Goal: Task Accomplishment & Management: Use online tool/utility

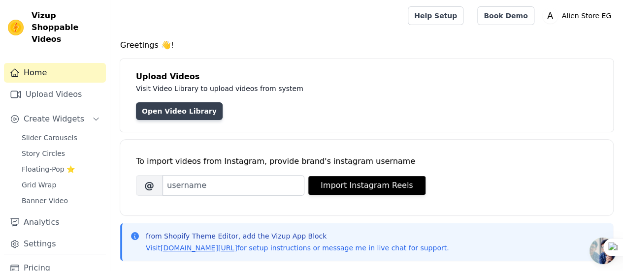
drag, startPoint x: 0, startPoint y: 0, endPoint x: 199, endPoint y: 108, distance: 226.7
click at [199, 108] on link "Open Video Library" at bounding box center [179, 111] width 87 height 18
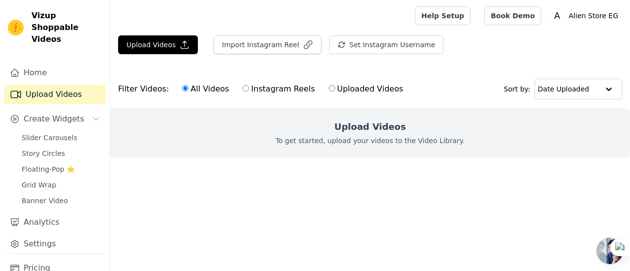
click at [348, 137] on p "To get started, upload your videos to the Video Library." at bounding box center [371, 141] width 190 height 10
click at [175, 47] on button "Upload Videos" at bounding box center [158, 44] width 80 height 19
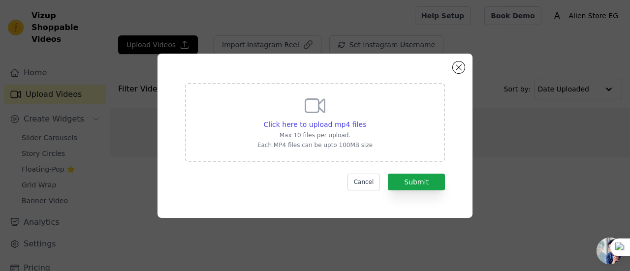
click at [351, 147] on p "Each MP4 files can be upto 100MB size" at bounding box center [314, 145] width 115 height 8
click at [366, 120] on input "Click here to upload mp4 files Max 10 files per upload. Each MP4 files can be u…" at bounding box center [366, 119] width 0 height 0
type input "C:\fakepath\0723.mp4"
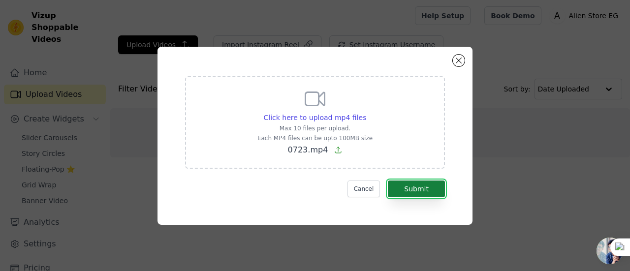
click at [432, 191] on button "Submit" at bounding box center [416, 189] width 57 height 17
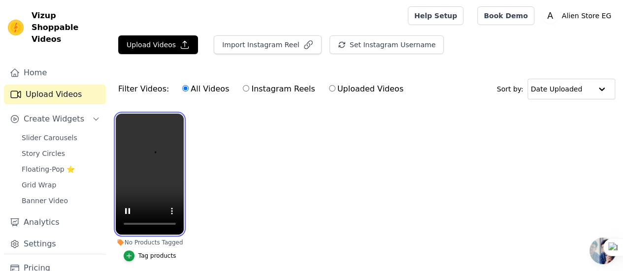
scroll to position [37, 0]
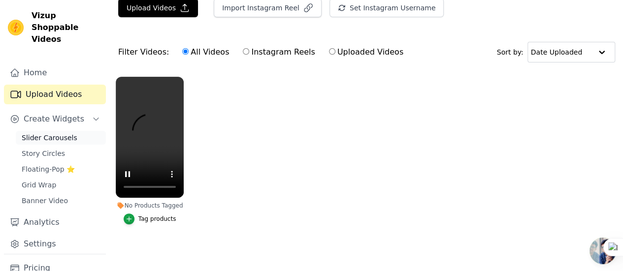
click at [65, 133] on span "Slider Carousels" at bounding box center [50, 138] width 56 height 10
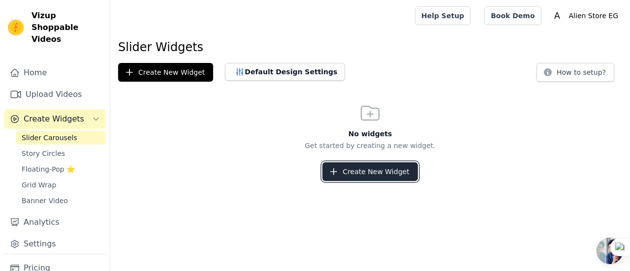
click at [381, 167] on button "Create New Widget" at bounding box center [369, 171] width 95 height 19
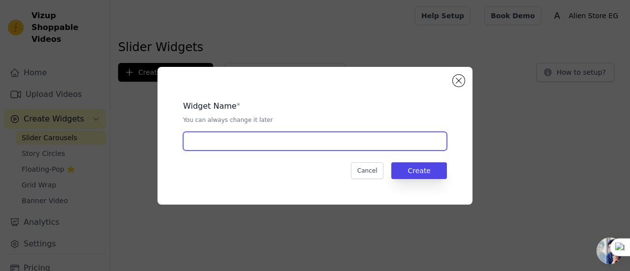
click at [274, 150] on input "text" at bounding box center [315, 141] width 264 height 19
type input "N"
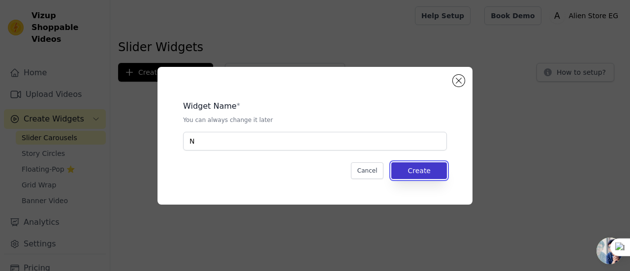
click at [431, 174] on button "Create" at bounding box center [419, 170] width 56 height 17
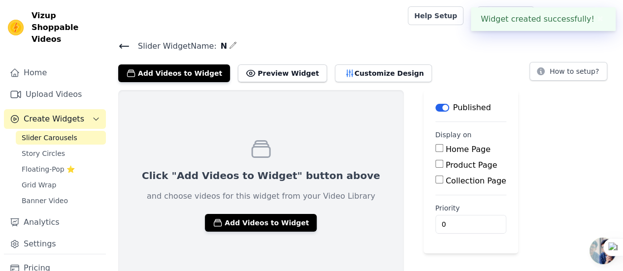
scroll to position [7, 0]
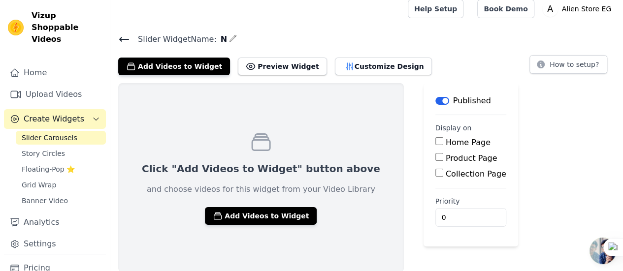
click at [446, 158] on label "Product Page" at bounding box center [472, 158] width 52 height 9
click at [435, 158] on input "Product Page" at bounding box center [439, 157] width 8 height 8
checkbox input "true"
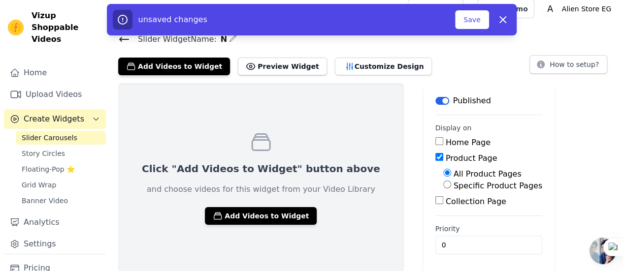
scroll to position [8, 0]
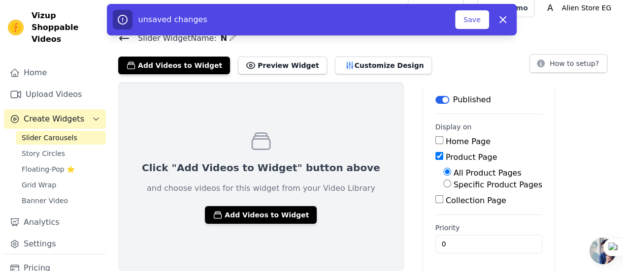
click at [478, 188] on label "Specific Product Pages" at bounding box center [497, 184] width 89 height 9
click at [451, 188] on input "Specific Product Pages" at bounding box center [447, 184] width 8 height 8
radio input "true"
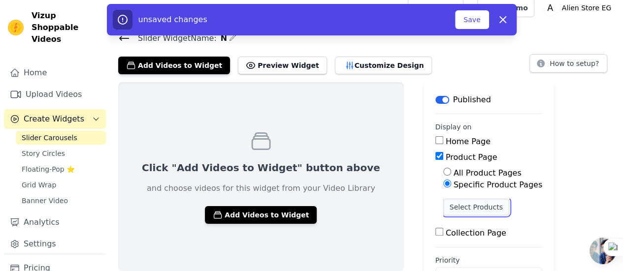
click at [452, 204] on button "Select Products" at bounding box center [476, 207] width 66 height 17
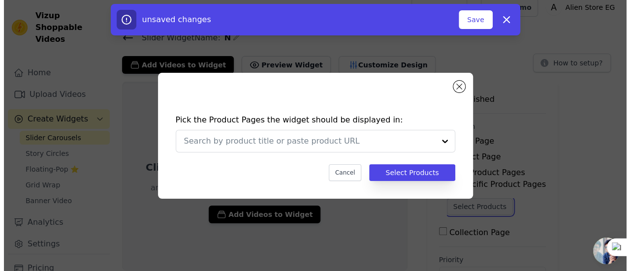
scroll to position [0, 0]
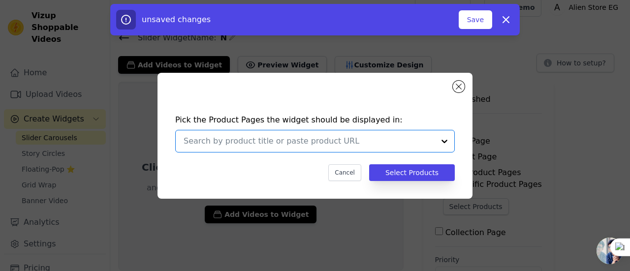
click at [374, 146] on input "text" at bounding box center [309, 141] width 251 height 12
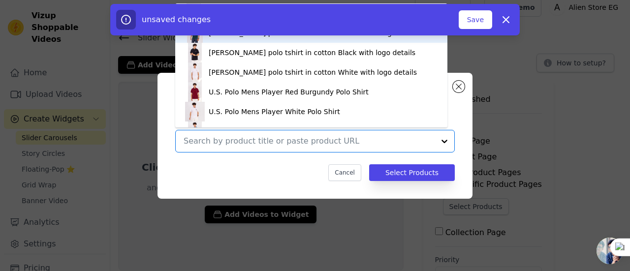
click at [281, 37] on div "[PERSON_NAME] polo T-shirt in cotton Green with logo details" at bounding box center [315, 33] width 213 height 10
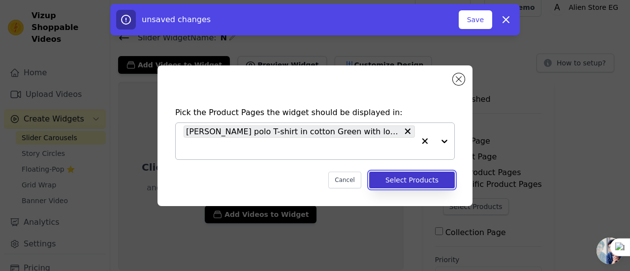
click at [414, 180] on button "Select Products" at bounding box center [412, 180] width 86 height 17
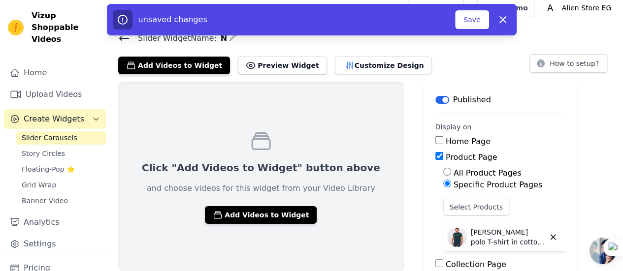
scroll to position [72, 0]
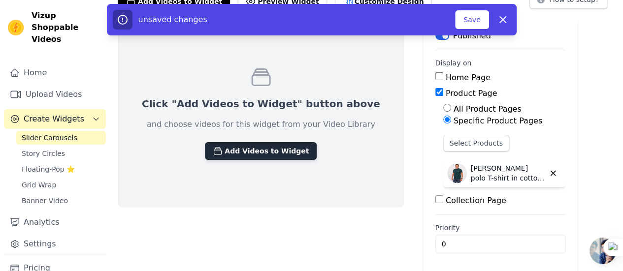
click at [253, 157] on button "Add Videos to Widget" at bounding box center [261, 151] width 112 height 18
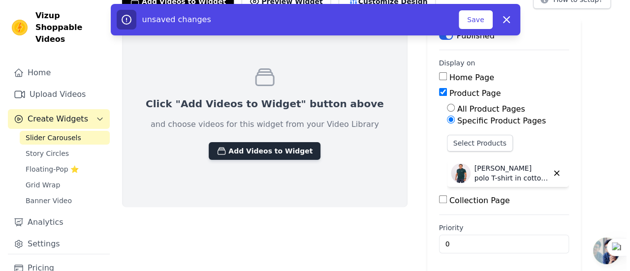
scroll to position [0, 0]
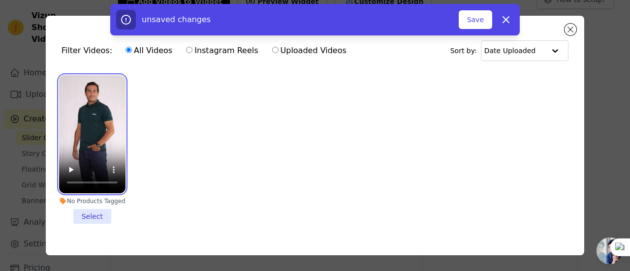
click at [105, 129] on video at bounding box center [92, 134] width 66 height 118
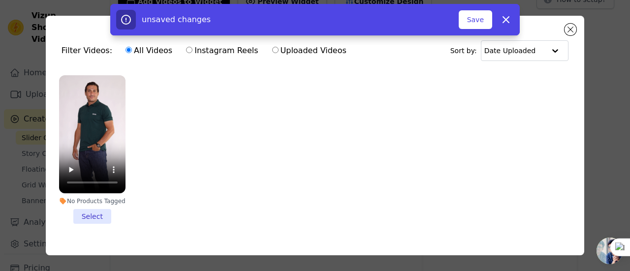
click at [101, 214] on li "No Products Tagged Select" at bounding box center [92, 149] width 66 height 149
click at [0, 0] on input "No Products Tagged Select" at bounding box center [0, 0] width 0 height 0
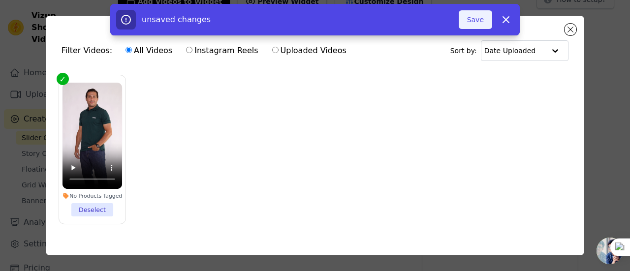
click at [479, 18] on button "Save" at bounding box center [475, 19] width 33 height 19
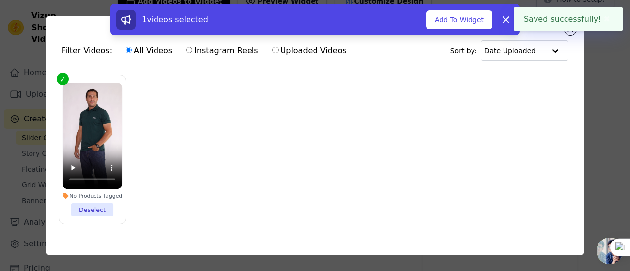
click at [565, 29] on body "Saved successfully! ✖ Vizup Shoppable Videos Home Upload Videos Create Widgets …" at bounding box center [315, 100] width 630 height 345
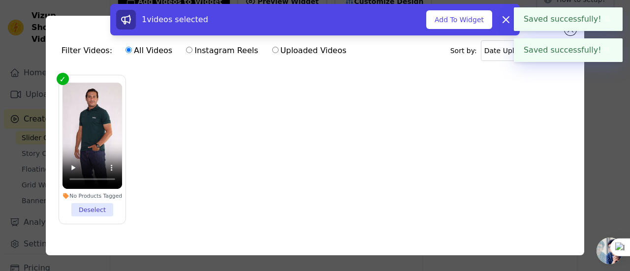
click at [609, 19] on button "✖" at bounding box center [607, 19] width 11 height 12
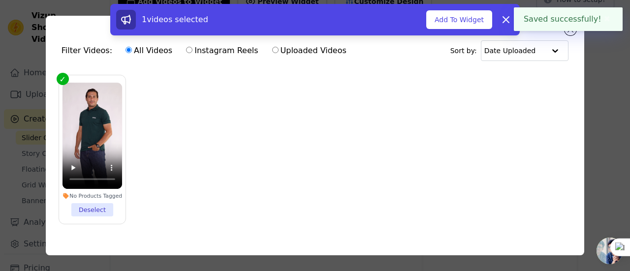
click at [614, 18] on div "Saved successfully! ✖" at bounding box center [568, 19] width 109 height 24
click at [607, 25] on button "✖" at bounding box center [607, 19] width 11 height 12
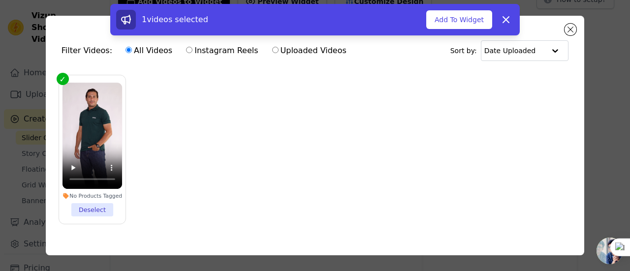
click at [571, 33] on div "1 videos selected Add To Widget Dismiss" at bounding box center [315, 21] width 630 height 35
click at [570, 28] on div "1 videos selected Add To Widget Dismiss" at bounding box center [315, 21] width 630 height 35
click at [622, 38] on div "1 videos selected Add To Widget Dismiss" at bounding box center [315, 21] width 630 height 35
click at [76, 125] on video at bounding box center [93, 136] width 60 height 106
click at [476, 21] on button "Add To Widget" at bounding box center [459, 19] width 66 height 19
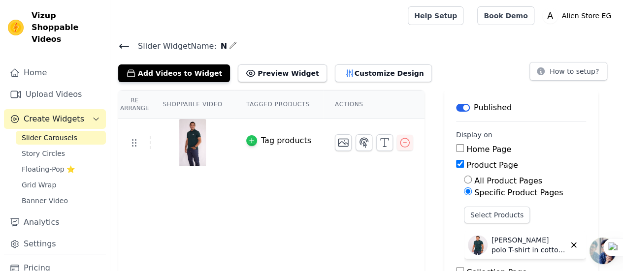
click at [250, 141] on div "button" at bounding box center [251, 140] width 11 height 11
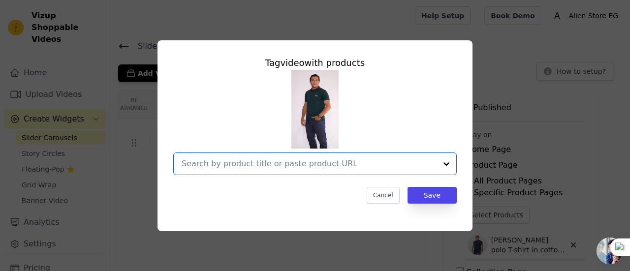
click at [299, 162] on input "text" at bounding box center [309, 164] width 255 height 12
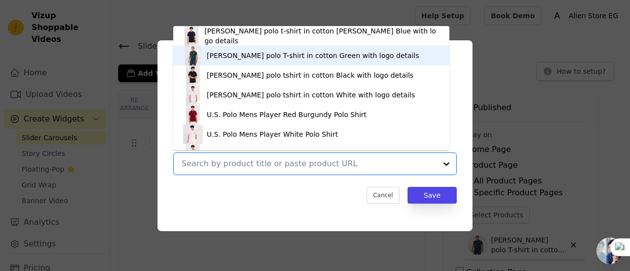
click at [279, 63] on div "[PERSON_NAME] polo T-shirt in cotton Green with logo details" at bounding box center [311, 56] width 256 height 20
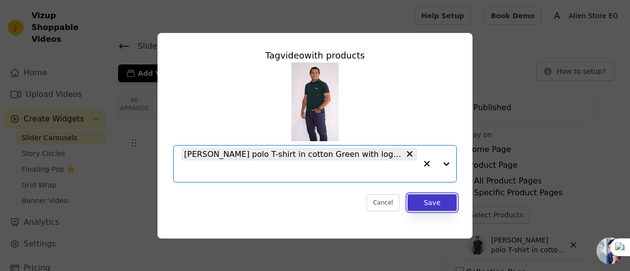
click at [443, 208] on button "Save" at bounding box center [432, 202] width 49 height 17
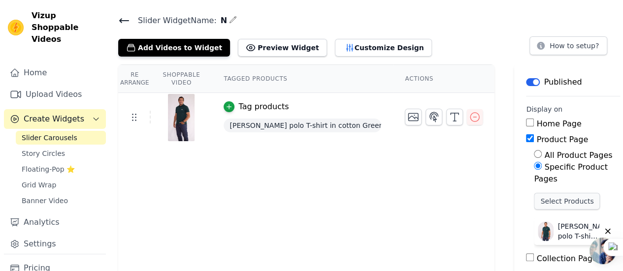
scroll to position [25, 0]
click at [433, 120] on icon "button" at bounding box center [434, 118] width 12 height 12
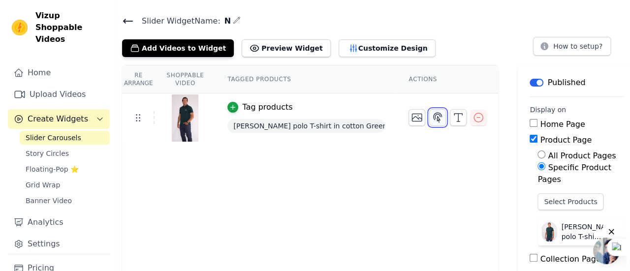
scroll to position [0, 0]
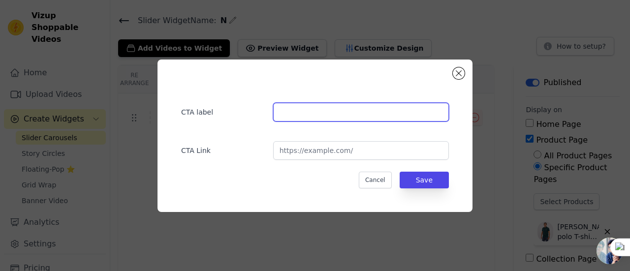
click at [376, 118] on input "text" at bounding box center [361, 112] width 176 height 19
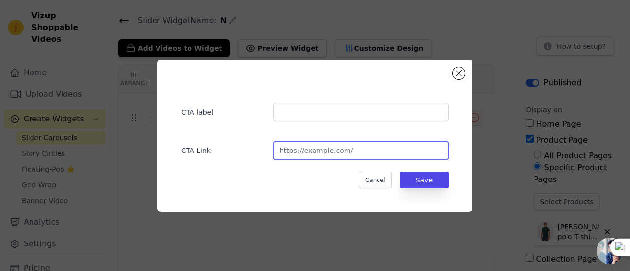
click at [407, 153] on input "url" at bounding box center [361, 150] width 176 height 19
paste input "Buy Any 3 Pay For 2 deal"
type input "Buy Any 3 Pay For 2 deal"
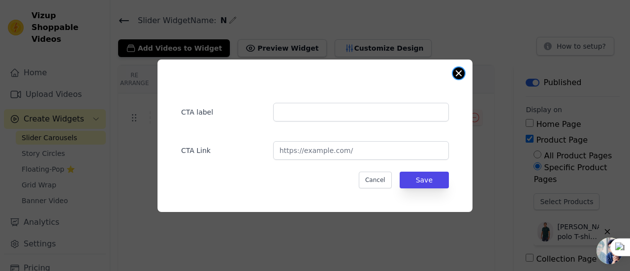
click at [459, 76] on button "Close modal" at bounding box center [459, 73] width 12 height 12
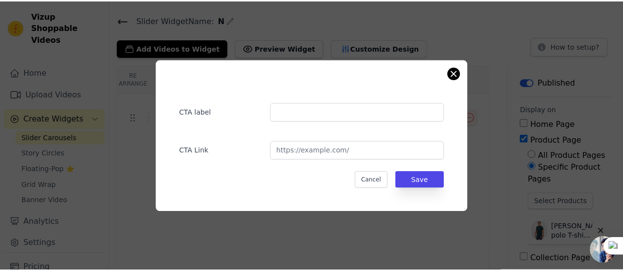
scroll to position [25, 0]
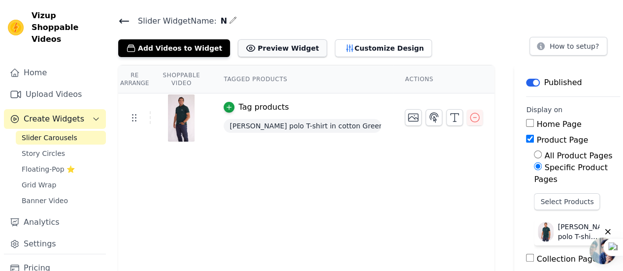
click at [292, 49] on button "Preview Widget" at bounding box center [282, 48] width 89 height 18
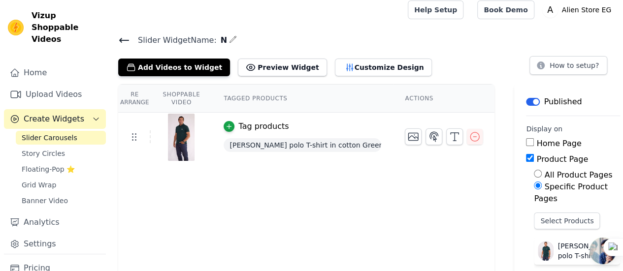
scroll to position [0, 0]
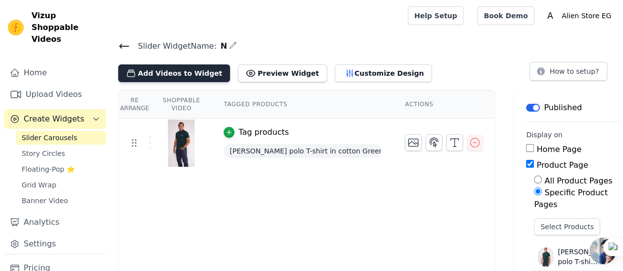
click at [176, 72] on button "Add Videos to Widget" at bounding box center [174, 73] width 112 height 18
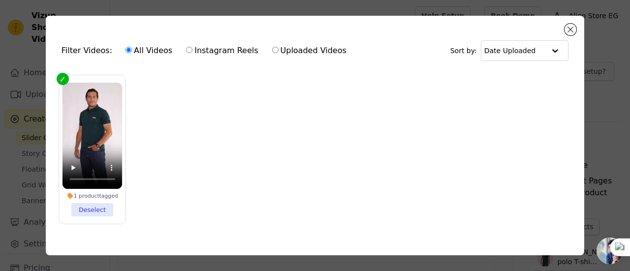
click at [277, 53] on label "Uploaded Videos" at bounding box center [309, 50] width 75 height 13
click at [277, 53] on input "Uploaded Videos" at bounding box center [275, 50] width 6 height 6
radio input "true"
click at [5, 123] on div "Filter Videos: All Videos Instagram Reels Uploaded Videos Sort by: Date Uploade…" at bounding box center [315, 135] width 630 height 271
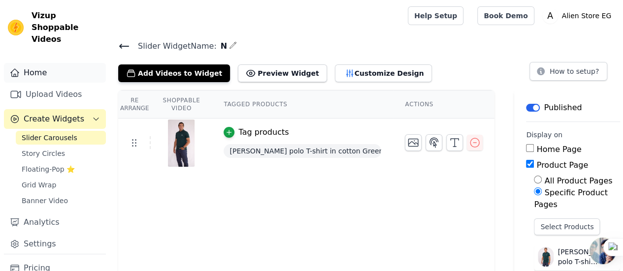
click at [33, 69] on link "Home" at bounding box center [55, 73] width 102 height 20
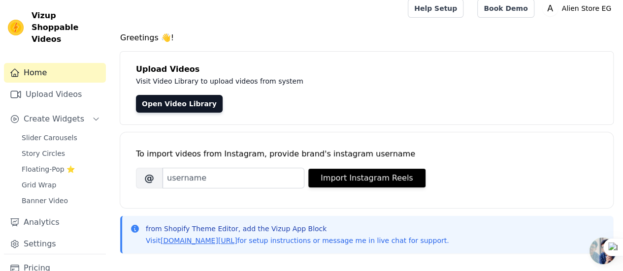
scroll to position [9, 0]
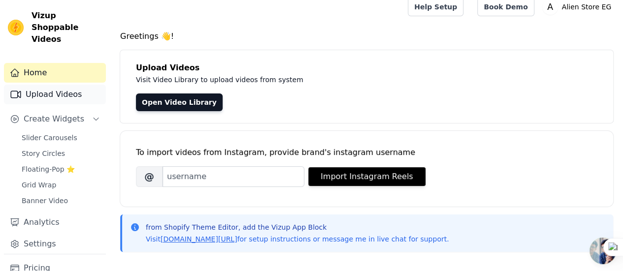
click at [59, 85] on link "Upload Videos" at bounding box center [55, 95] width 102 height 20
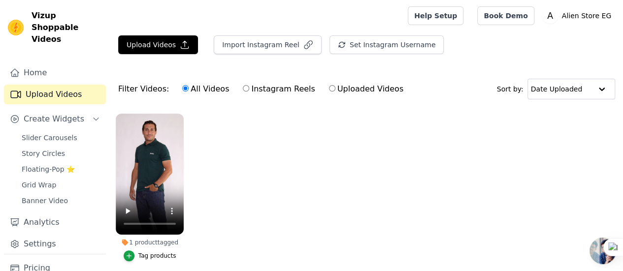
click at [156, 20] on div at bounding box center [257, 16] width 278 height 32
click at [168, 38] on button "Upload Videos" at bounding box center [158, 44] width 80 height 19
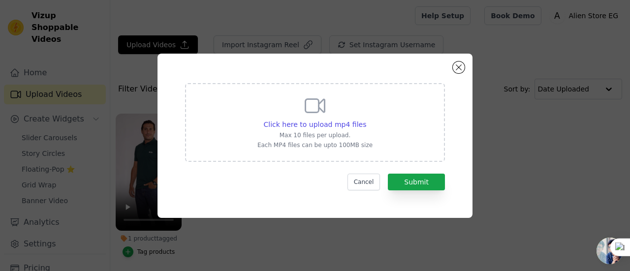
click at [349, 157] on div "Click here to upload mp4 files Max 10 files per upload. Each MP4 files can be u…" at bounding box center [315, 122] width 260 height 79
click at [366, 120] on input "Click here to upload mp4 files Max 10 files per upload. Each MP4 files can be u…" at bounding box center [366, 119] width 0 height 0
type input "C:\fakepath\1.mp4"
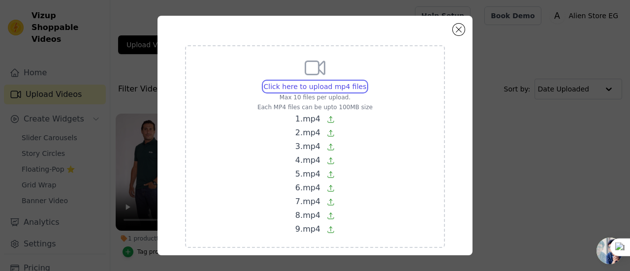
scroll to position [48, 0]
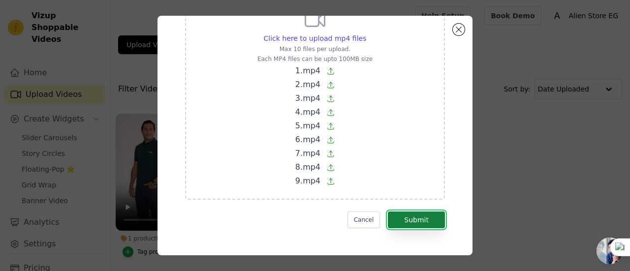
click at [418, 223] on button "Submit" at bounding box center [416, 220] width 57 height 17
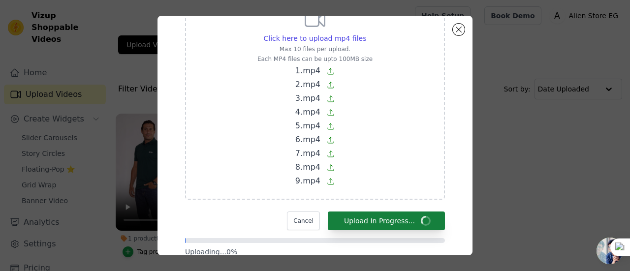
scroll to position [77, 0]
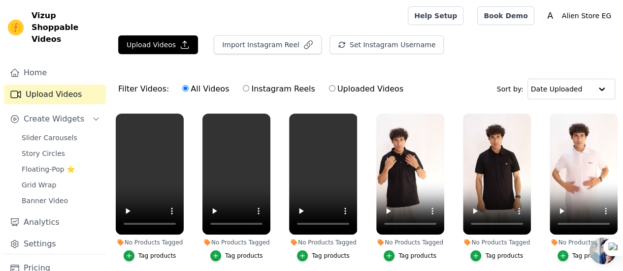
scroll to position [107, 0]
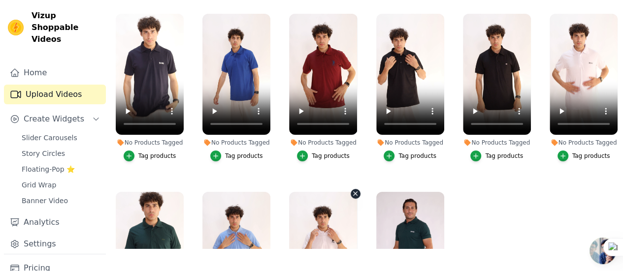
scroll to position [107, 0]
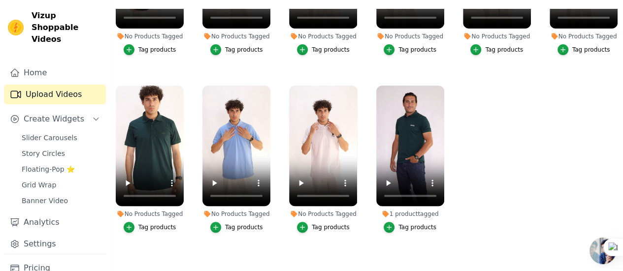
click at [327, 223] on div "Tag products" at bounding box center [331, 227] width 38 height 8
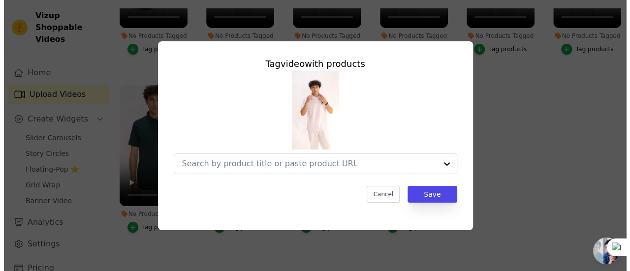
scroll to position [0, 0]
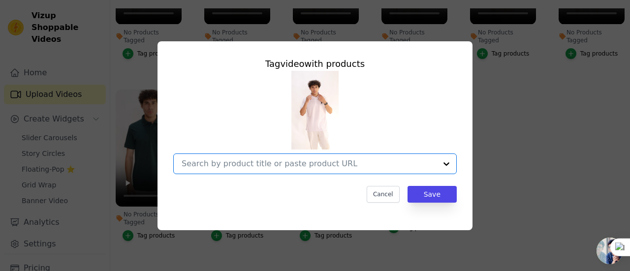
click at [324, 165] on input "No Products Tagged Tag video with products Option undefined, selected. Select i…" at bounding box center [309, 163] width 255 height 9
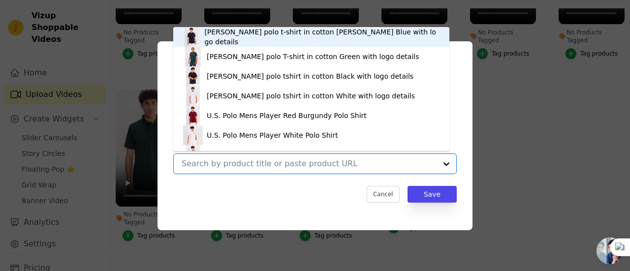
scroll to position [14, 0]
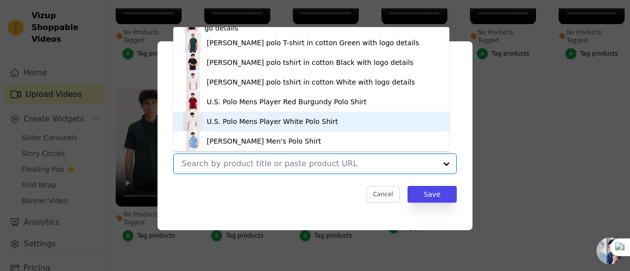
click at [325, 124] on div "U.S. Polo Mens Player White Polo Shirt" at bounding box center [311, 122] width 256 height 20
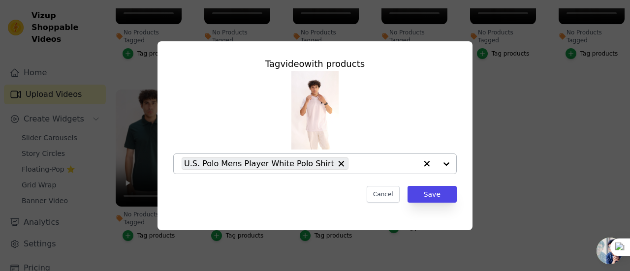
click at [446, 202] on div "Tag video with products U.S. Polo Mens Player White Polo Shirt Cancel Save" at bounding box center [314, 129] width 299 height 161
click at [441, 196] on button "Save" at bounding box center [432, 194] width 49 height 17
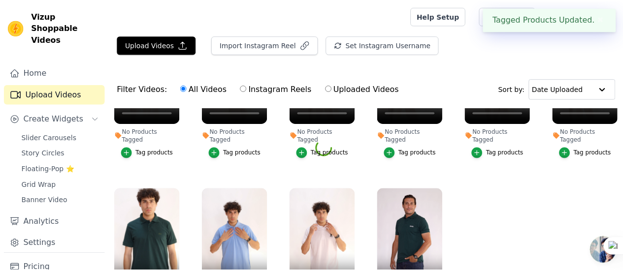
scroll to position [99, 0]
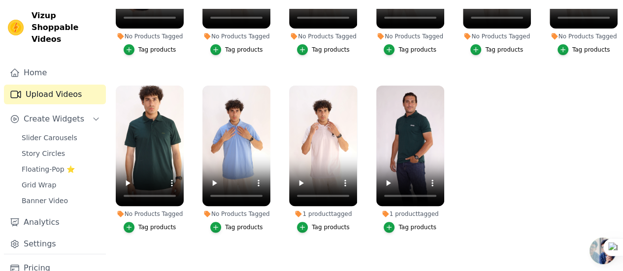
click at [257, 223] on div "Tag products" at bounding box center [244, 227] width 38 height 8
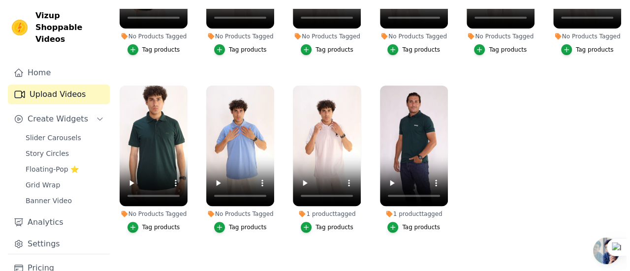
scroll to position [0, 0]
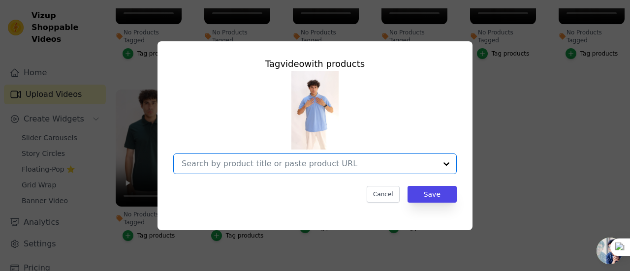
click at [297, 163] on input "No Products Tagged Tag video with products Option undefined, selected. Select i…" at bounding box center [309, 163] width 255 height 9
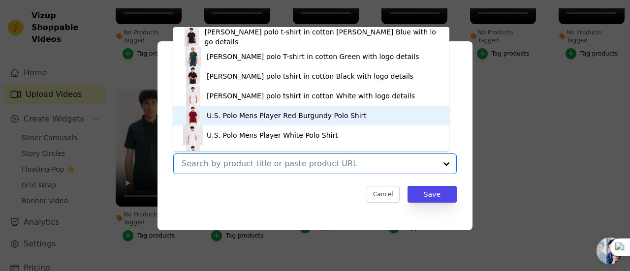
scroll to position [73, 0]
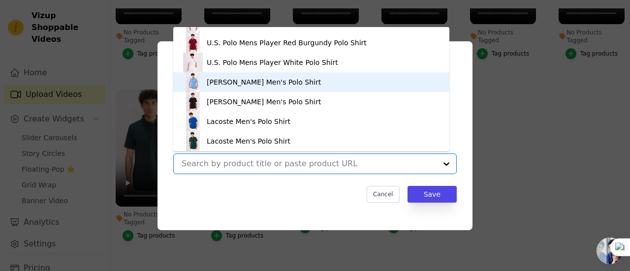
click at [282, 88] on div "[PERSON_NAME] Men's Polo Shirt" at bounding box center [311, 82] width 256 height 20
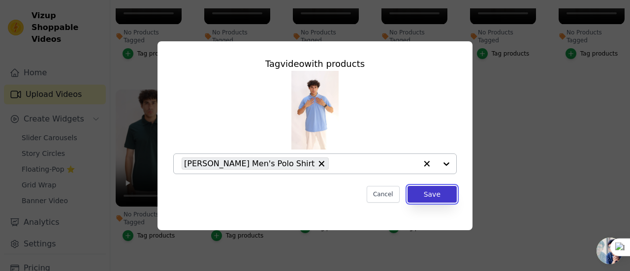
click at [432, 199] on button "Save" at bounding box center [432, 194] width 49 height 17
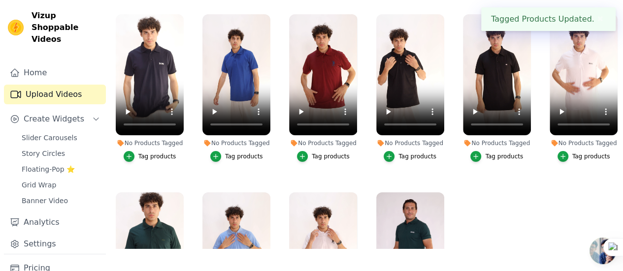
scroll to position [107, 0]
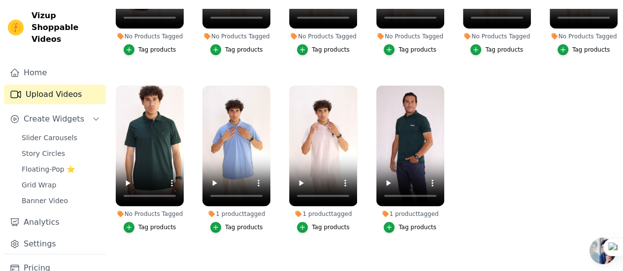
click at [169, 223] on div "Tag products" at bounding box center [157, 227] width 38 height 8
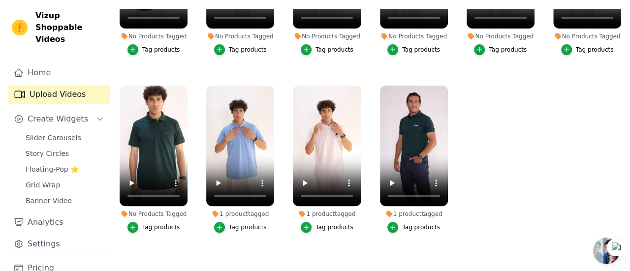
scroll to position [0, 0]
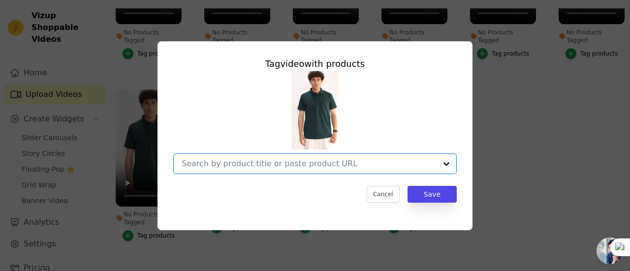
click at [260, 162] on input "No Products Tagged Tag video with products Option undefined, selected. Select i…" at bounding box center [309, 163] width 255 height 9
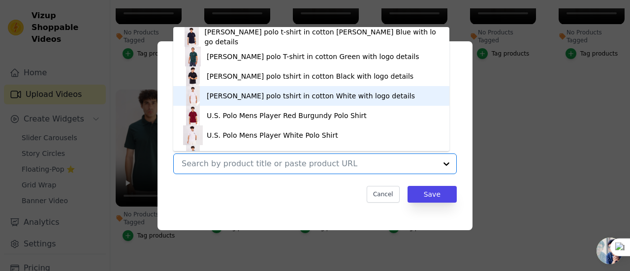
scroll to position [73, 0]
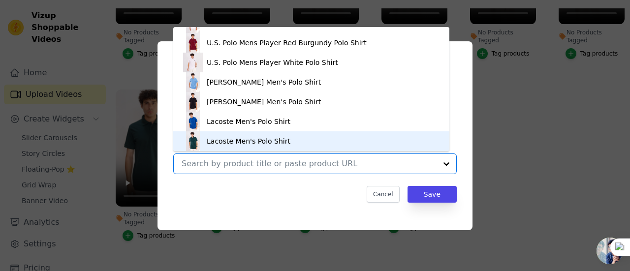
click at [267, 150] on div "Lacoste Men's Polo Shirt" at bounding box center [311, 141] width 256 height 20
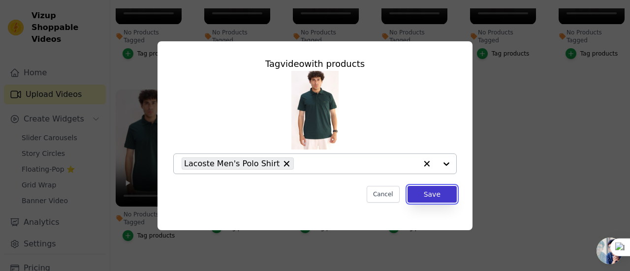
click at [440, 196] on button "Save" at bounding box center [432, 194] width 49 height 17
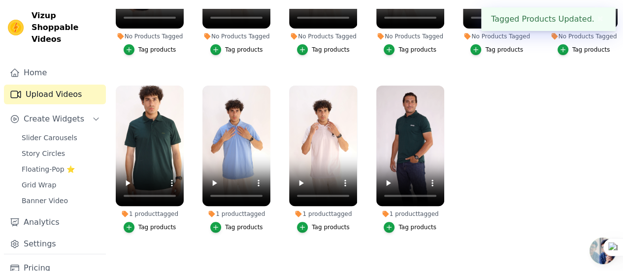
scroll to position [0, 0]
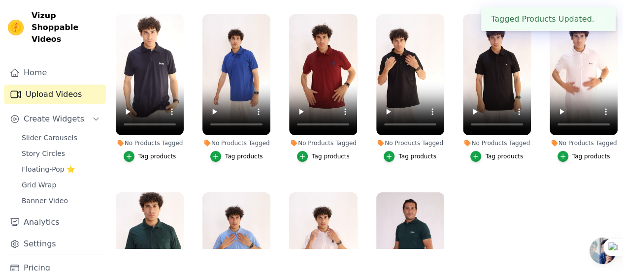
click at [576, 142] on li "No Products Tagged Tag products" at bounding box center [583, 88] width 68 height 148
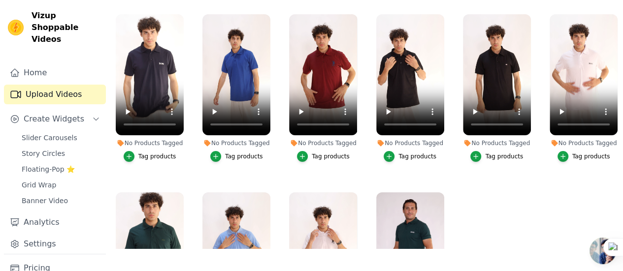
click at [573, 153] on div "Tag products" at bounding box center [591, 157] width 38 height 8
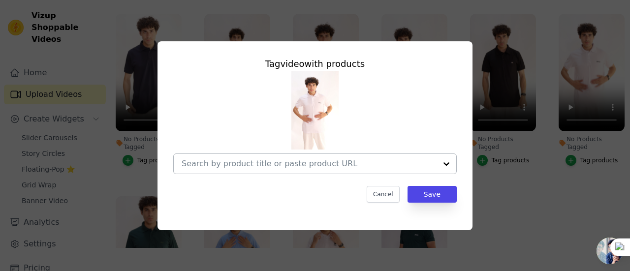
click at [323, 173] on div at bounding box center [309, 164] width 255 height 20
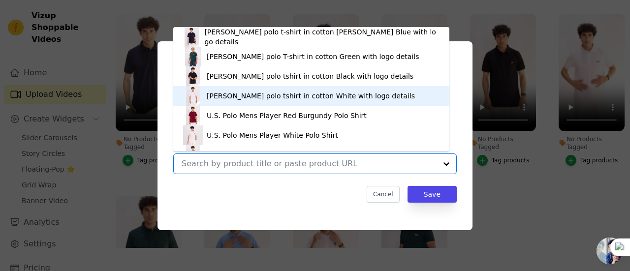
click at [316, 95] on div "[PERSON_NAME] polo tshirt in cotton White with logo details" at bounding box center [311, 96] width 208 height 10
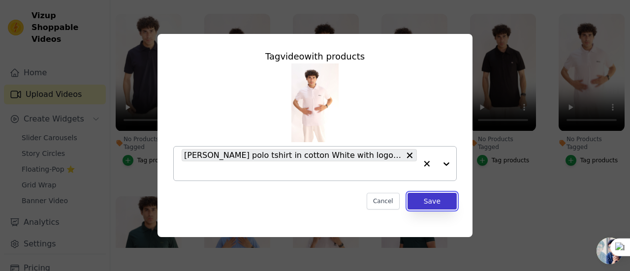
click at [447, 202] on button "Save" at bounding box center [432, 201] width 49 height 17
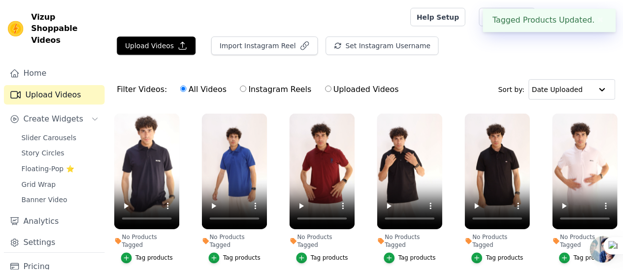
scroll to position [99, 0]
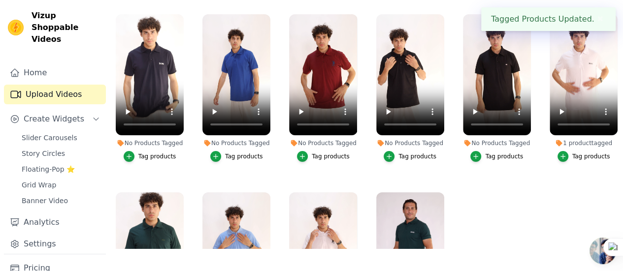
click at [485, 153] on div "Tag products" at bounding box center [504, 157] width 38 height 8
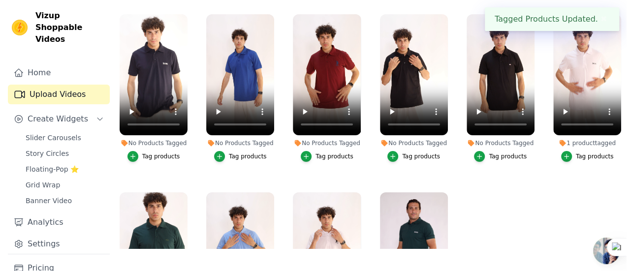
scroll to position [0, 0]
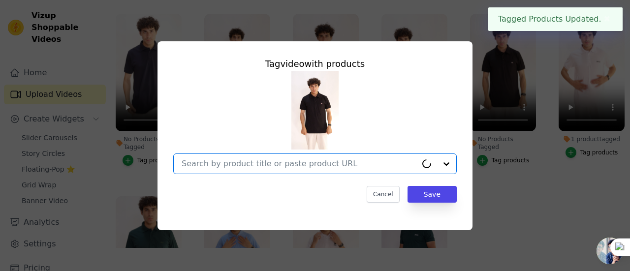
click at [371, 160] on input "No Products Tagged Tag video with products Option undefined, selected. Select i…" at bounding box center [299, 163] width 235 height 9
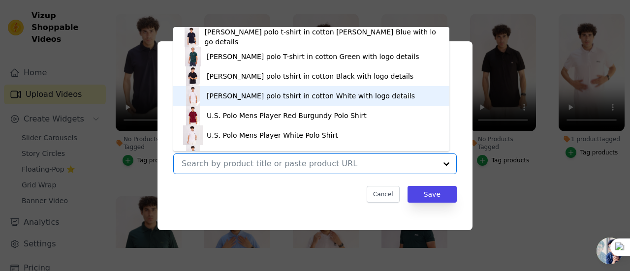
scroll to position [73, 0]
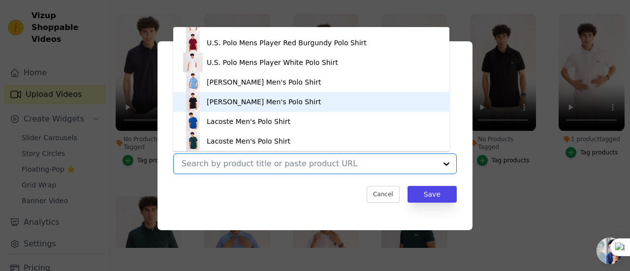
click at [293, 110] on div "[PERSON_NAME] Men's Polo Shirt" at bounding box center [311, 102] width 256 height 20
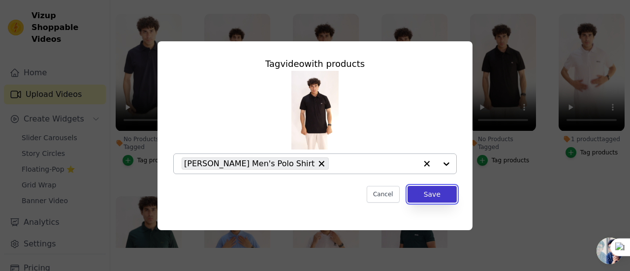
click at [439, 188] on button "Save" at bounding box center [432, 194] width 49 height 17
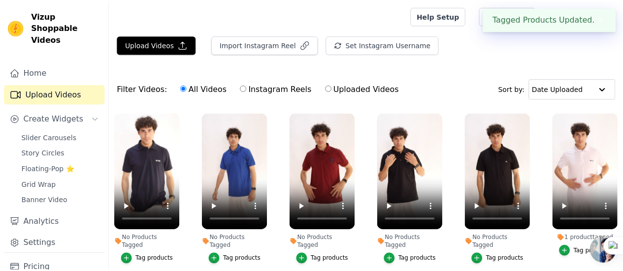
scroll to position [99, 0]
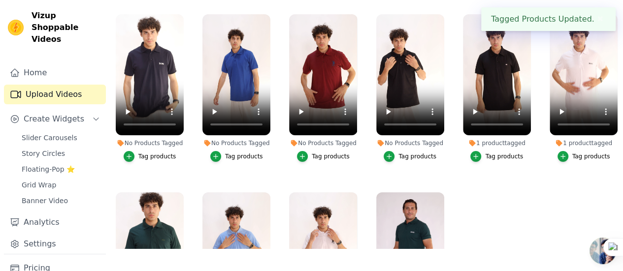
click at [418, 153] on button "Tag products" at bounding box center [409, 156] width 53 height 11
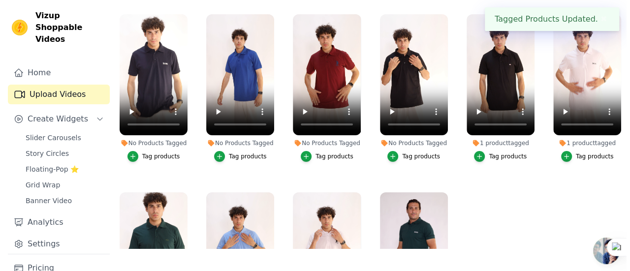
scroll to position [0, 0]
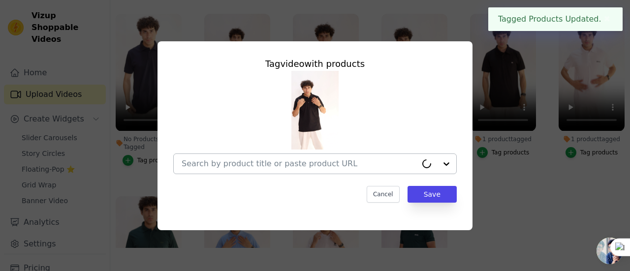
click at [263, 156] on div at bounding box center [299, 164] width 235 height 20
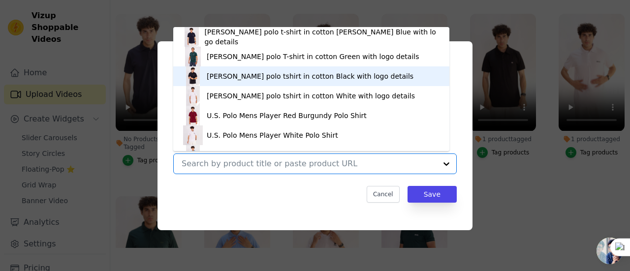
click at [297, 75] on div "[PERSON_NAME] polo tshirt in cotton Black with logo details" at bounding box center [310, 76] width 207 height 10
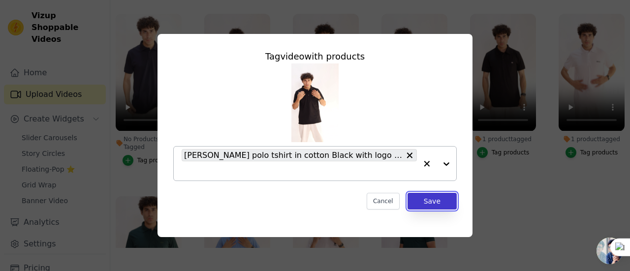
click at [422, 195] on button "Save" at bounding box center [432, 201] width 49 height 17
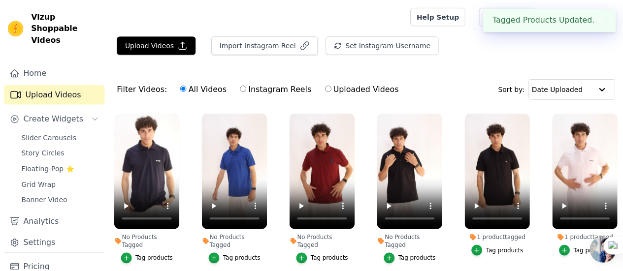
scroll to position [99, 0]
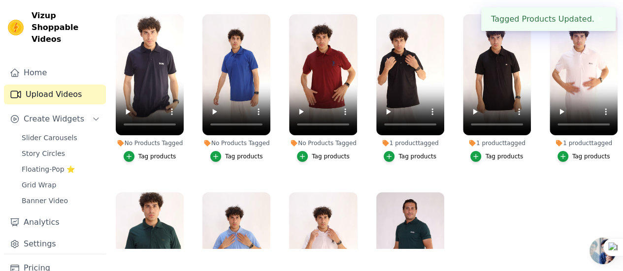
click at [321, 142] on li "No Products Tagged Tag products" at bounding box center [323, 88] width 68 height 148
click at [329, 153] on div "Tag products" at bounding box center [331, 157] width 38 height 8
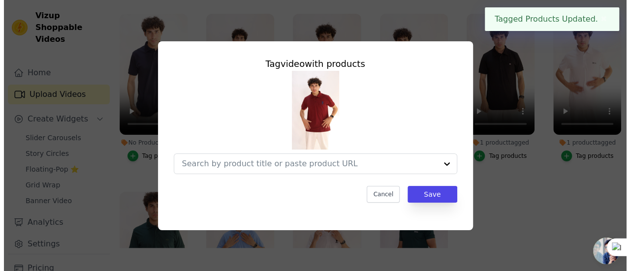
scroll to position [0, 0]
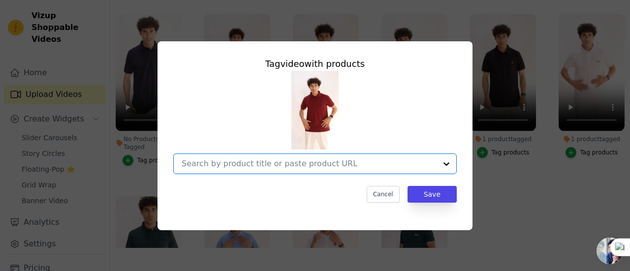
click at [342, 167] on input "No Products Tagged Tag video with products Option undefined, selected. Select i…" at bounding box center [309, 163] width 255 height 9
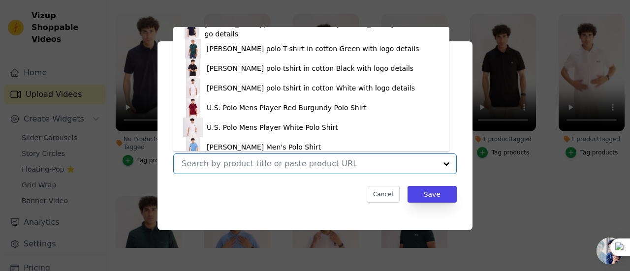
scroll to position [73, 0]
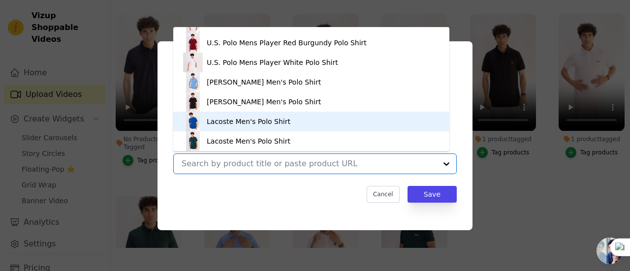
click at [304, 122] on div "Lacoste Men's Polo Shirt" at bounding box center [311, 122] width 256 height 20
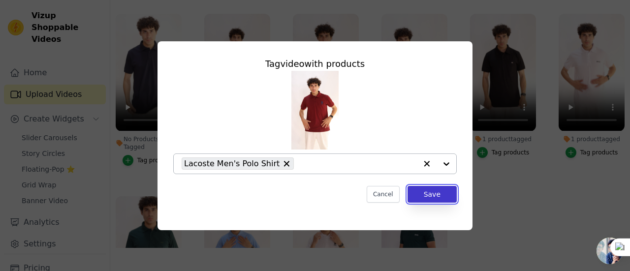
click at [446, 194] on button "Save" at bounding box center [432, 194] width 49 height 17
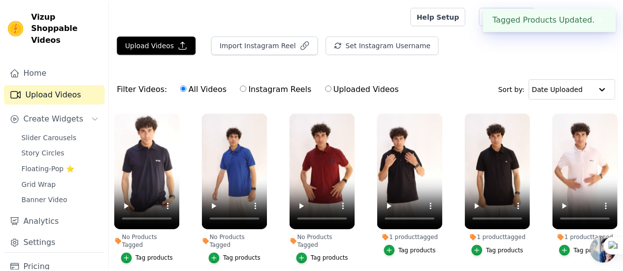
scroll to position [99, 0]
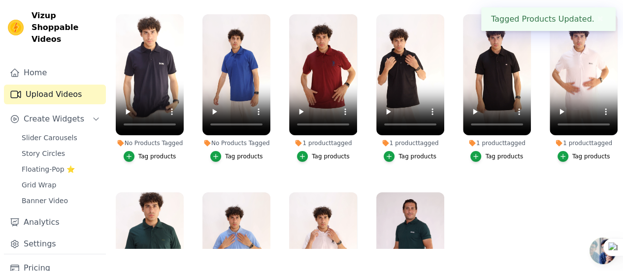
click at [335, 153] on div "Tag products" at bounding box center [331, 157] width 38 height 8
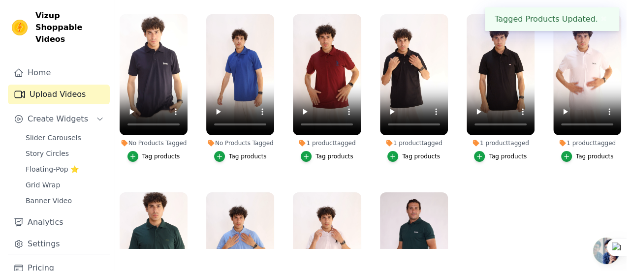
scroll to position [0, 0]
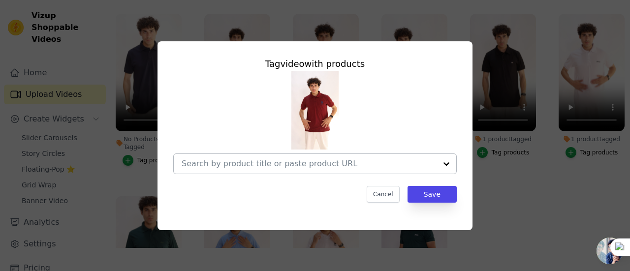
click at [282, 169] on div at bounding box center [309, 164] width 255 height 20
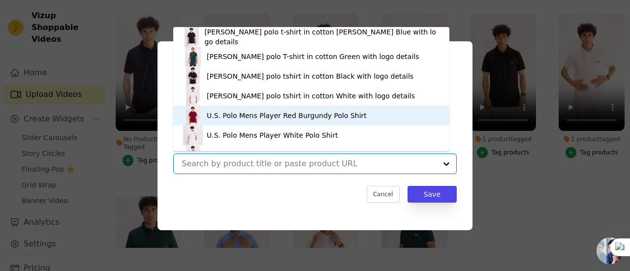
click at [267, 119] on div "U.S. Polo Mens Player Red Burgundy Polo Shirt" at bounding box center [287, 116] width 160 height 10
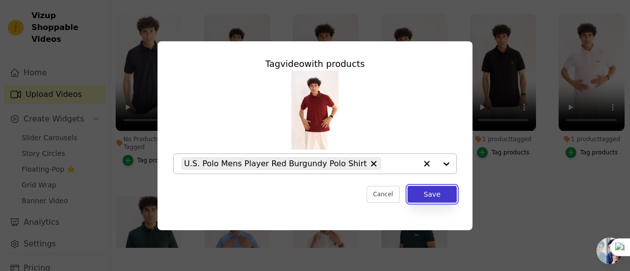
click at [423, 191] on button "Save" at bounding box center [432, 194] width 49 height 17
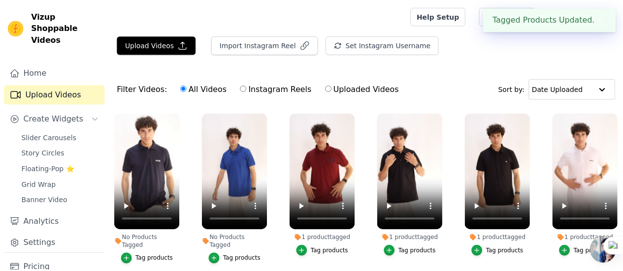
scroll to position [99, 0]
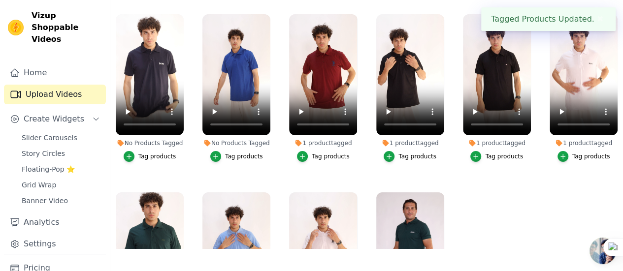
click at [246, 153] on div "Tag products" at bounding box center [244, 157] width 38 height 8
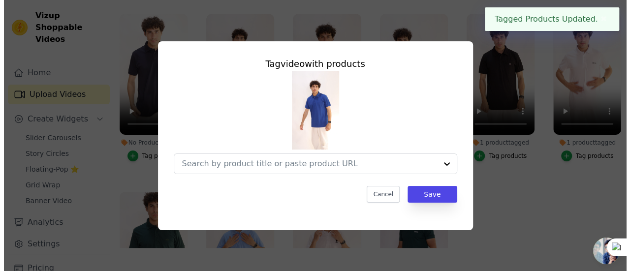
scroll to position [0, 0]
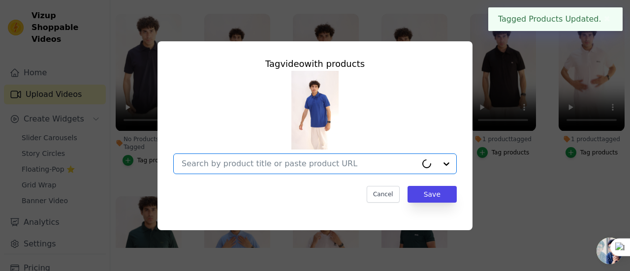
click at [253, 168] on input "No Products Tagged Tag video with products Option undefined, selected. Select i…" at bounding box center [299, 163] width 235 height 9
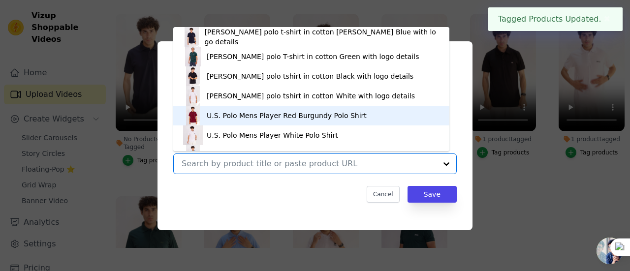
scroll to position [73, 0]
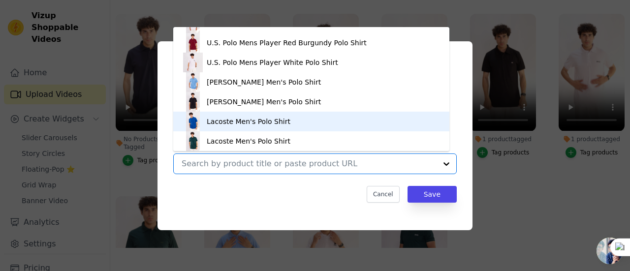
click at [273, 120] on div "Lacoste Men's Polo Shirt" at bounding box center [249, 122] width 84 height 10
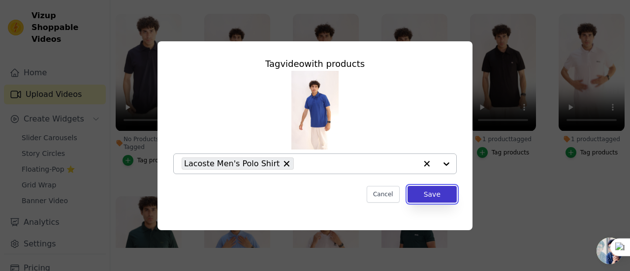
click at [423, 197] on button "Save" at bounding box center [432, 194] width 49 height 17
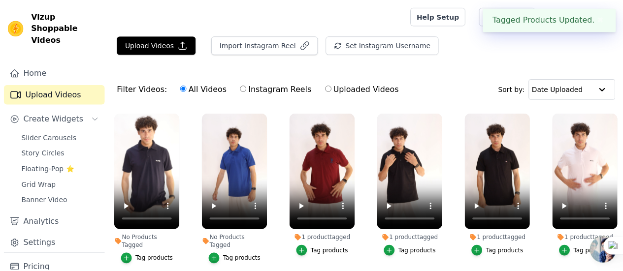
scroll to position [99, 0]
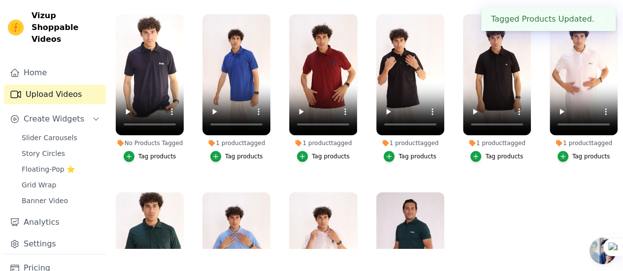
click at [158, 153] on div "Tag products" at bounding box center [157, 157] width 38 height 8
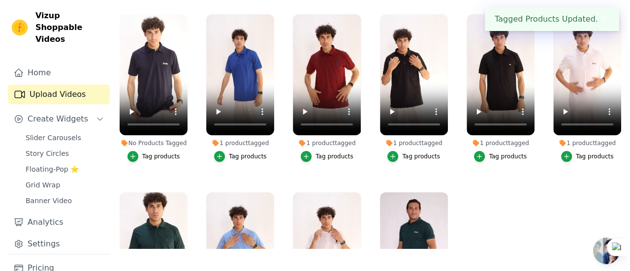
scroll to position [0, 0]
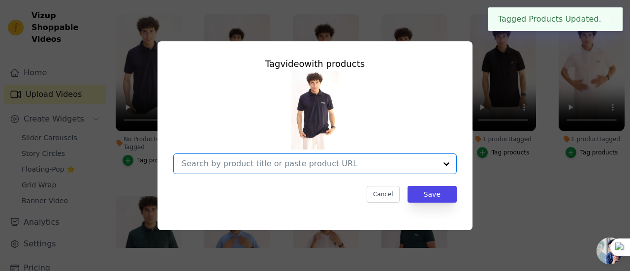
click at [358, 167] on input "No Products Tagged Tag video with products Option undefined, selected. Select i…" at bounding box center [309, 163] width 255 height 9
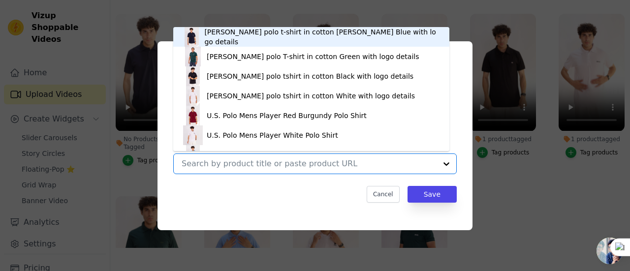
click at [308, 36] on div "[PERSON_NAME] polo t-shirt in cotton [PERSON_NAME] Blue with logo details" at bounding box center [321, 37] width 235 height 20
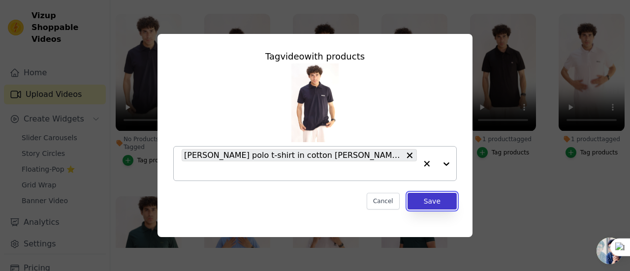
click at [445, 200] on button "Save" at bounding box center [432, 201] width 49 height 17
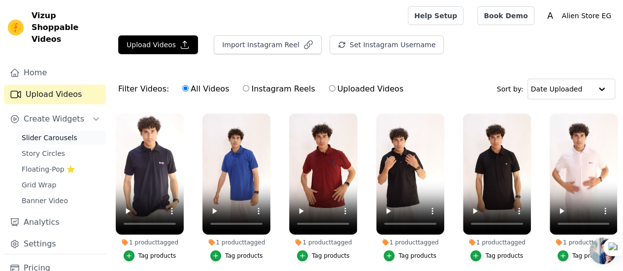
click at [68, 133] on span "Slider Carousels" at bounding box center [50, 138] width 56 height 10
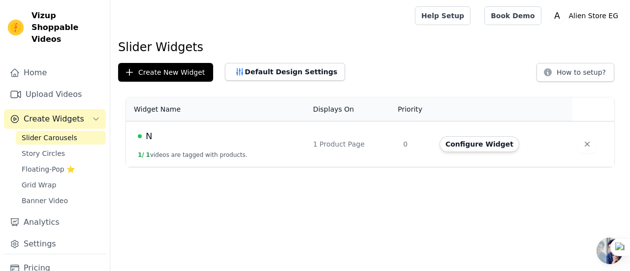
click at [302, 147] on td "N 1 / 1 videos are tagged with products." at bounding box center [216, 145] width 181 height 46
click at [486, 136] on button "Configure Widget" at bounding box center [480, 144] width 80 height 16
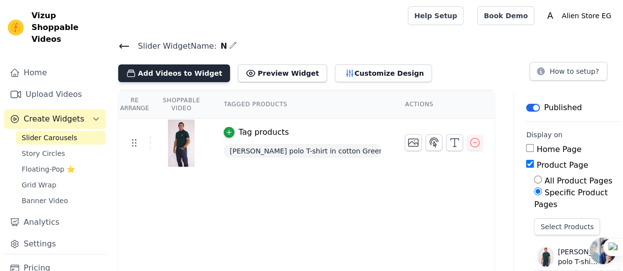
click at [174, 71] on button "Add Videos to Widget" at bounding box center [174, 73] width 112 height 18
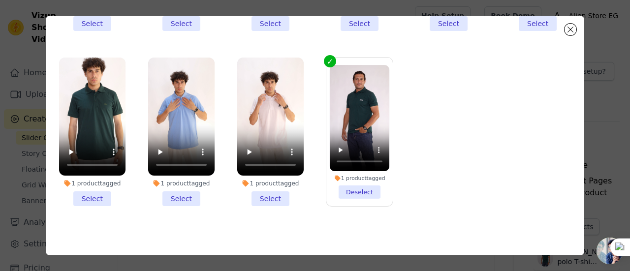
scroll to position [82, 0]
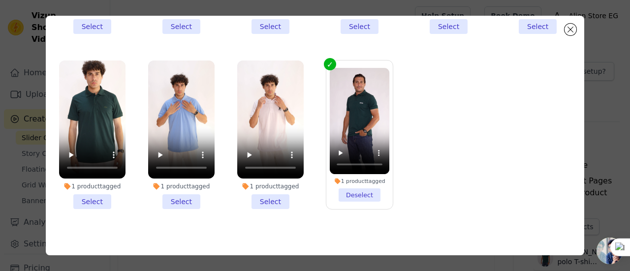
click at [264, 200] on li "1 product tagged Select" at bounding box center [270, 135] width 66 height 149
click at [0, 0] on input "1 product tagged Select" at bounding box center [0, 0] width 0 height 0
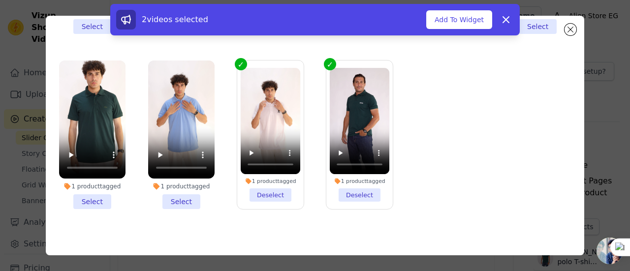
click at [179, 191] on li "1 product tagged Select" at bounding box center [181, 135] width 66 height 149
click at [0, 0] on input "1 product tagged Select" at bounding box center [0, 0] width 0 height 0
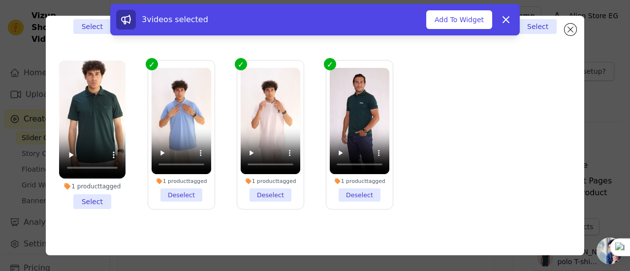
click at [104, 198] on li "1 product tagged Select" at bounding box center [92, 135] width 66 height 149
click at [0, 0] on input "1 product tagged Select" at bounding box center [0, 0] width 0 height 0
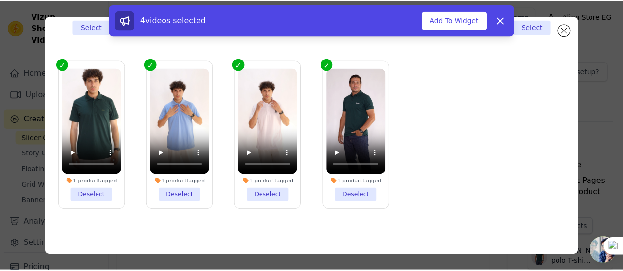
scroll to position [0, 0]
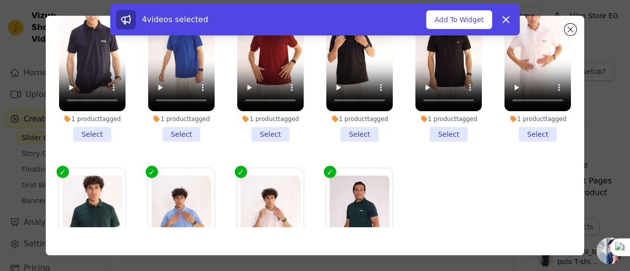
click at [537, 129] on li "1 product tagged Select" at bounding box center [538, 67] width 66 height 149
click at [0, 0] on input "1 product tagged Select" at bounding box center [0, 0] width 0 height 0
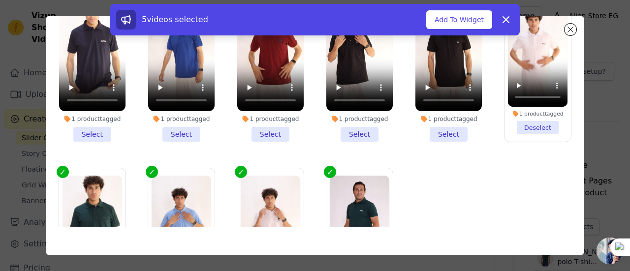
click at [430, 128] on li "1 product tagged Select" at bounding box center [448, 67] width 66 height 149
click at [0, 0] on input "1 product tagged Select" at bounding box center [0, 0] width 0 height 0
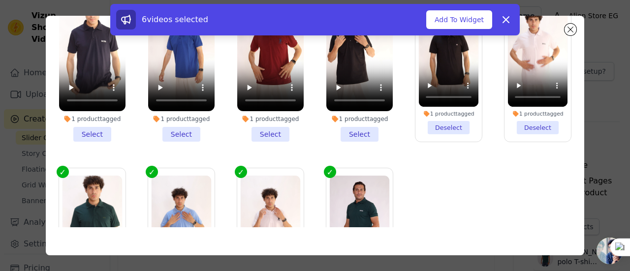
click at [350, 131] on li "1 product tagged Select" at bounding box center [359, 67] width 66 height 149
click at [0, 0] on input "1 product tagged Select" at bounding box center [0, 0] width 0 height 0
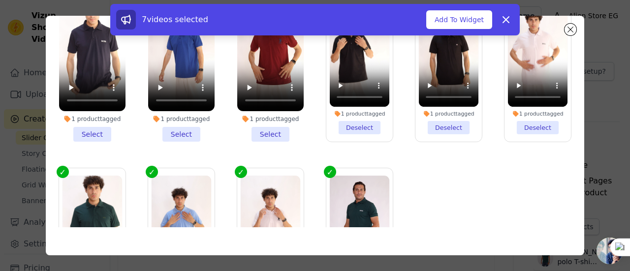
click at [274, 128] on li "1 product tagged Select" at bounding box center [270, 67] width 66 height 149
click at [0, 0] on input "1 product tagged Select" at bounding box center [0, 0] width 0 height 0
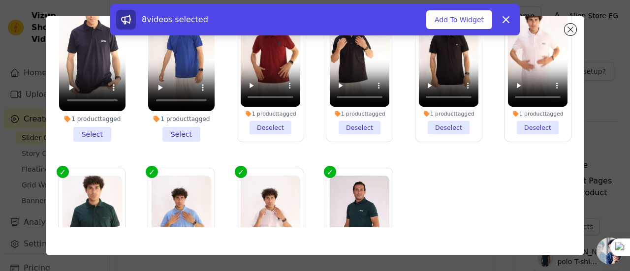
click at [193, 128] on li "1 product tagged Select" at bounding box center [181, 67] width 66 height 149
click at [0, 0] on input "1 product tagged Select" at bounding box center [0, 0] width 0 height 0
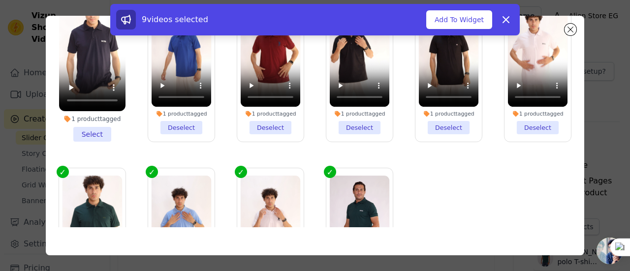
click at [100, 130] on li "1 product tagged Select" at bounding box center [92, 67] width 66 height 149
click at [0, 0] on input "1 product tagged Select" at bounding box center [0, 0] width 0 height 0
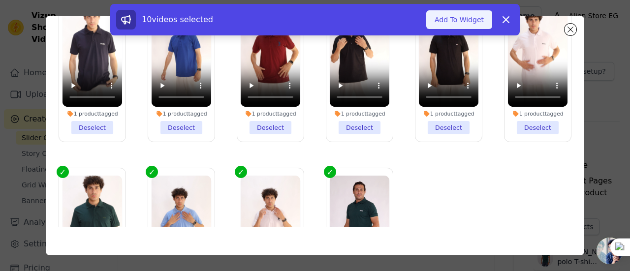
click at [476, 26] on button "Add To Widget" at bounding box center [459, 19] width 66 height 19
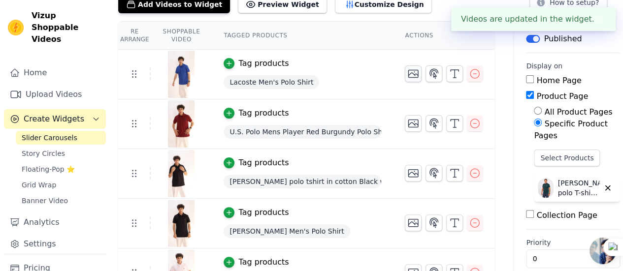
scroll to position [70, 0]
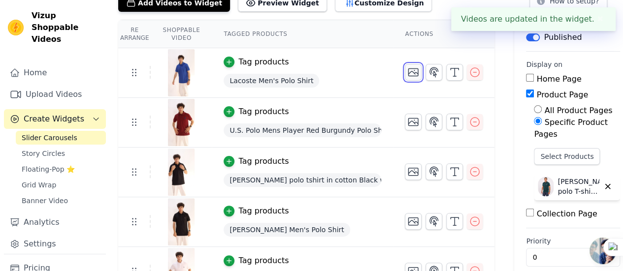
click at [409, 76] on icon "button" at bounding box center [413, 72] width 12 height 12
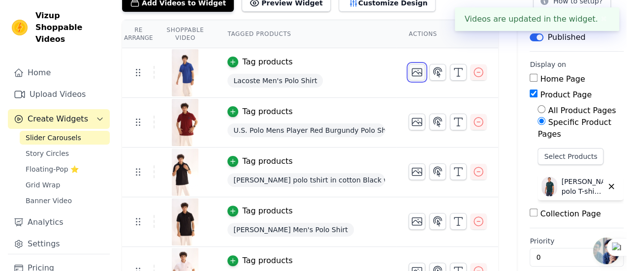
scroll to position [0, 0]
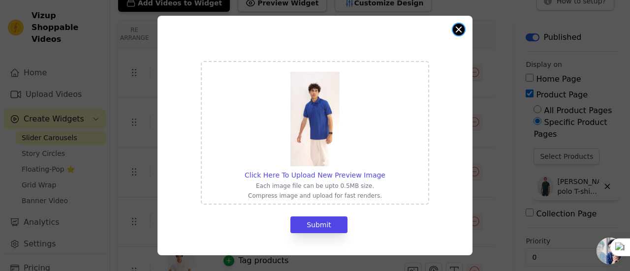
click at [463, 30] on button "Close modal" at bounding box center [459, 30] width 12 height 12
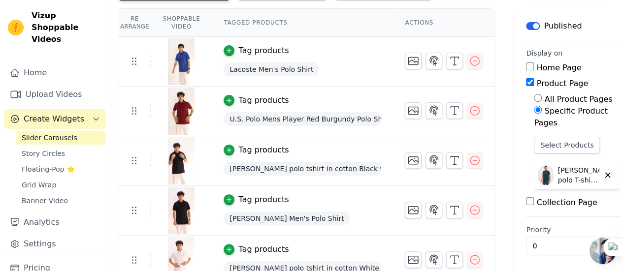
scroll to position [83, 0]
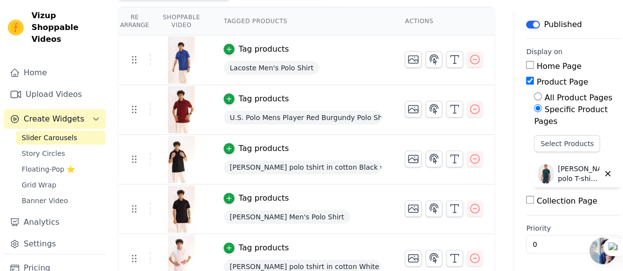
click at [573, 95] on label "All Product Pages" at bounding box center [578, 97] width 68 height 9
click at [542, 95] on input "All Product Pages" at bounding box center [538, 97] width 8 height 8
radio input "true"
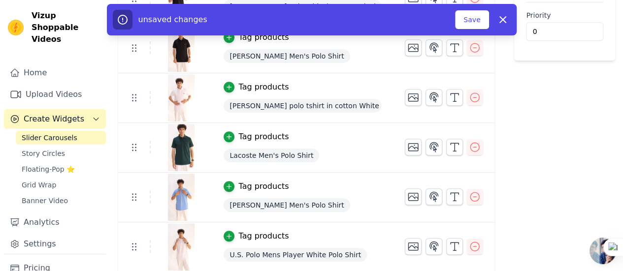
scroll to position [342, 0]
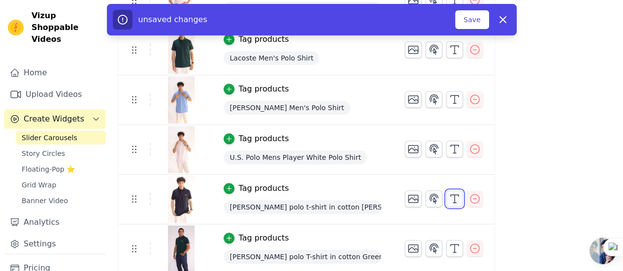
click at [454, 197] on icon "button" at bounding box center [454, 199] width 12 height 12
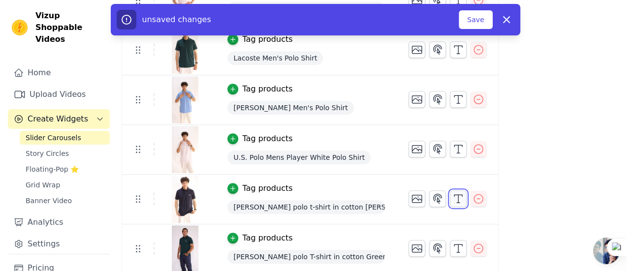
scroll to position [0, 0]
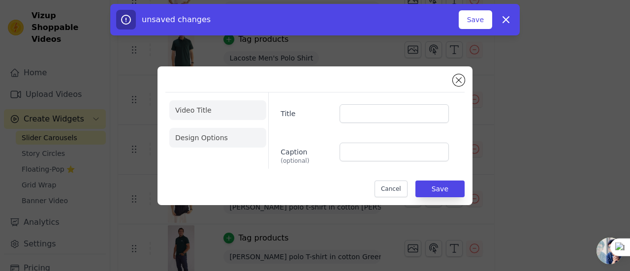
click at [238, 136] on li "Design Options" at bounding box center [217, 138] width 97 height 20
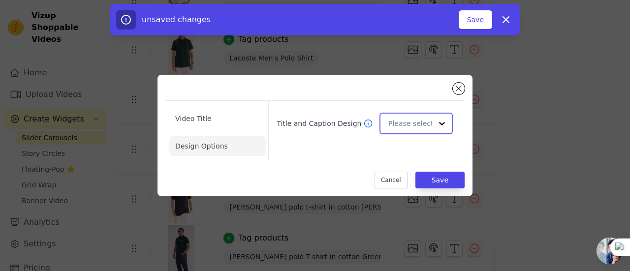
click at [421, 115] on input "Title and Caption Design" at bounding box center [410, 124] width 44 height 20
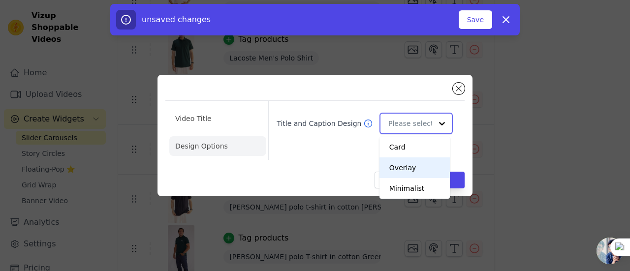
click at [416, 172] on div "Overlay" at bounding box center [415, 168] width 70 height 21
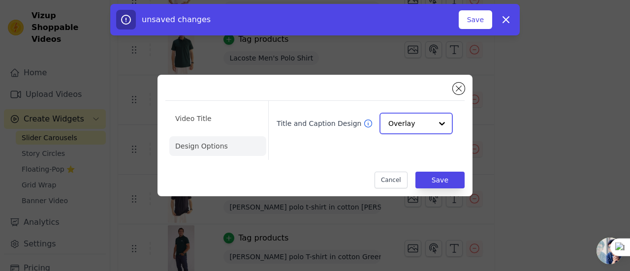
click at [433, 131] on div at bounding box center [442, 124] width 20 height 20
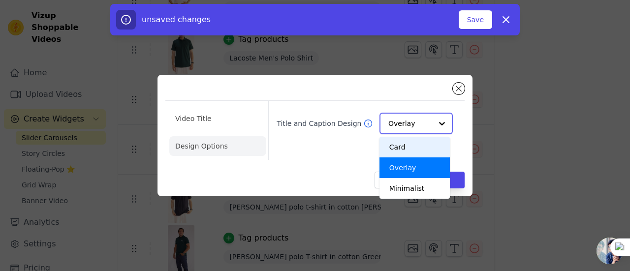
click at [413, 149] on div "Card" at bounding box center [415, 147] width 70 height 21
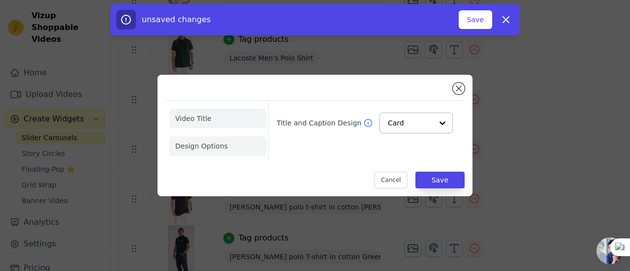
click at [181, 136] on li "Video Title" at bounding box center [217, 146] width 97 height 20
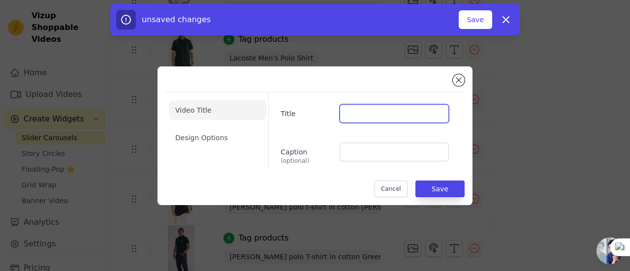
paste input "Free Product Badges"
type input "Free Product Badges"
click at [437, 114] on input "Free Product Badges" at bounding box center [394, 113] width 109 height 19
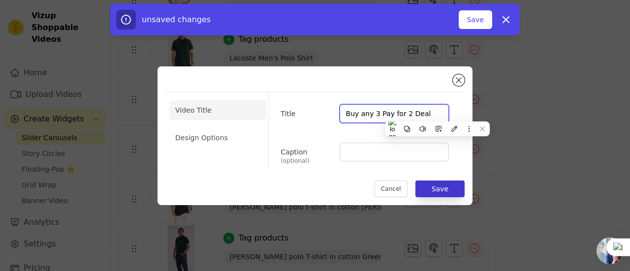
type input "Buy any 3 Pay for 2 Deal"
click at [446, 194] on button "Save" at bounding box center [439, 189] width 49 height 17
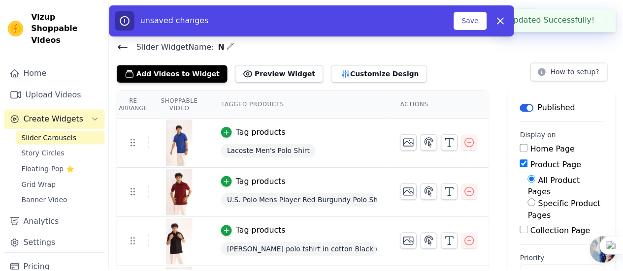
scroll to position [342, 0]
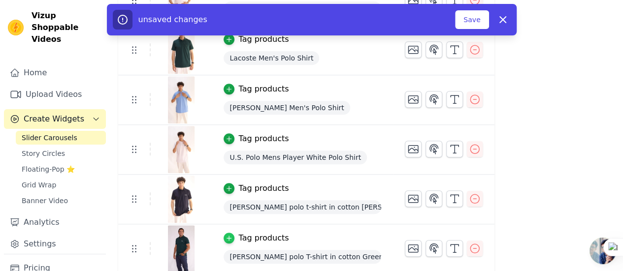
click at [225, 236] on icon "button" at bounding box center [228, 238] width 7 height 7
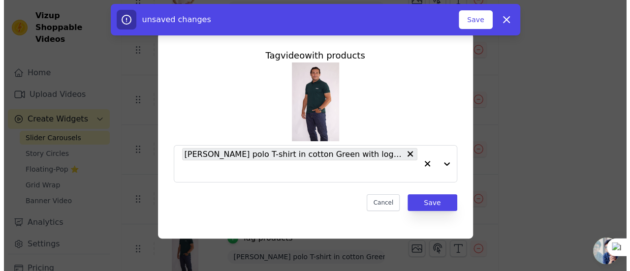
scroll to position [0, 0]
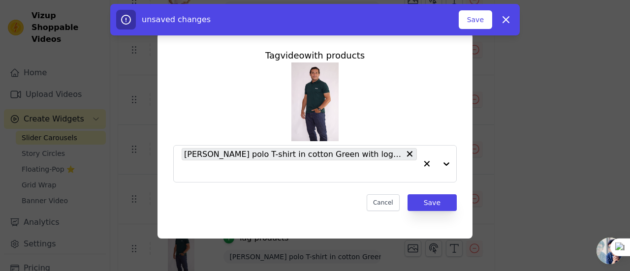
click at [551, 190] on div "Tag video with products [PERSON_NAME] polo T-shirt in cotton Green with logo de…" at bounding box center [315, 135] width 599 height 237
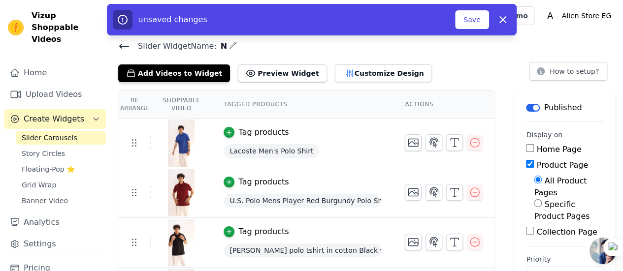
scroll to position [47, 0]
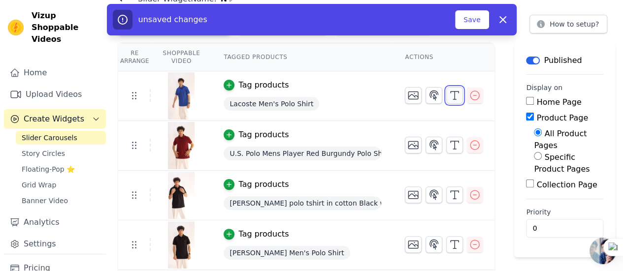
click at [448, 96] on icon "button" at bounding box center [454, 96] width 12 height 12
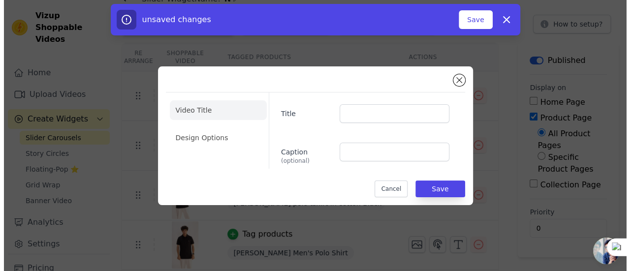
scroll to position [0, 0]
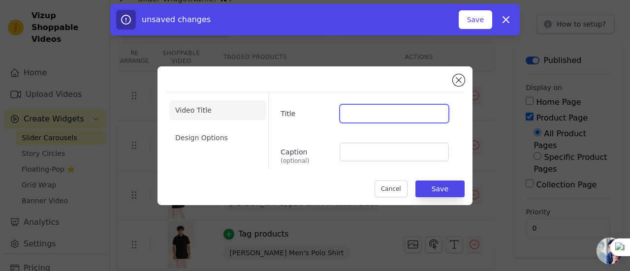
click at [342, 115] on input "Title" at bounding box center [394, 113] width 109 height 19
paste input "Buy any 3 Pay for 2 Deal"
drag, startPoint x: 342, startPoint y: 115, endPoint x: 488, endPoint y: 205, distance: 171.7
click at [342, 115] on input "Buy any 3 Pay for 2 Deal" at bounding box center [394, 113] width 109 height 19
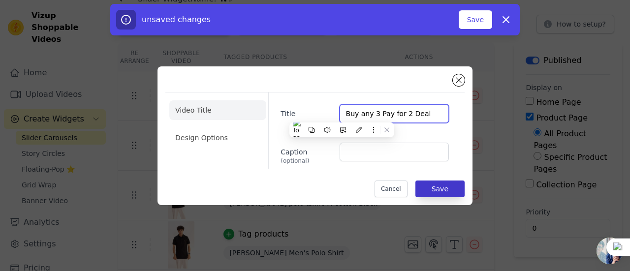
type input "Buy any 3 Pay for 2 Deal"
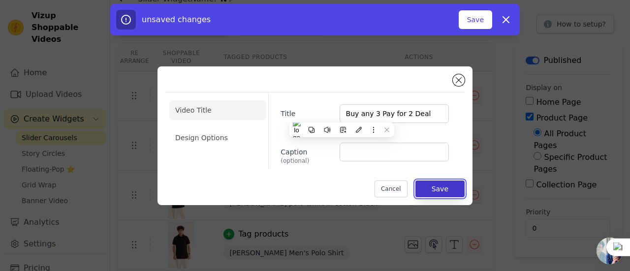
click at [453, 194] on button "Save" at bounding box center [439, 189] width 49 height 17
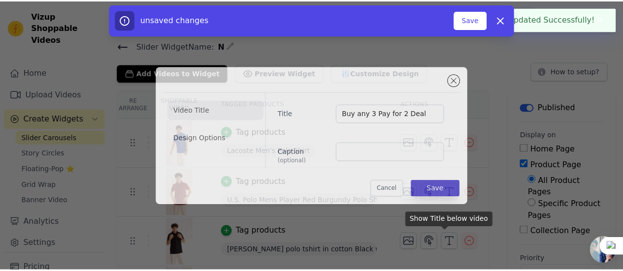
scroll to position [47, 0]
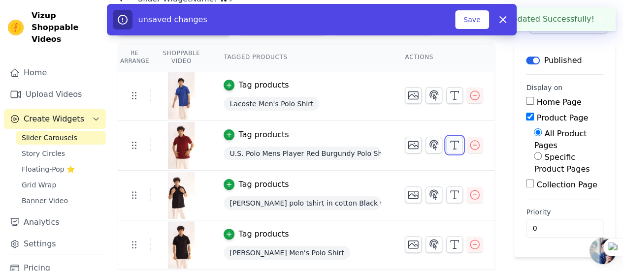
click at [448, 142] on icon "button" at bounding box center [454, 145] width 12 height 12
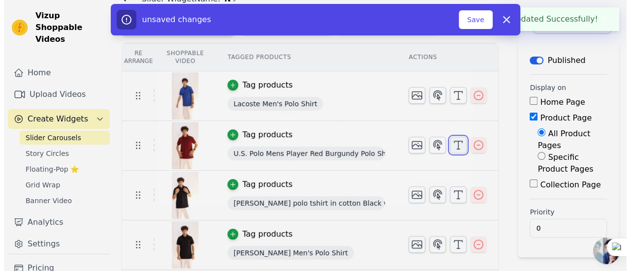
scroll to position [0, 0]
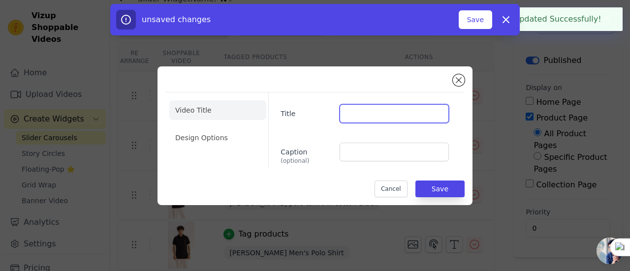
paste input "Buy any 3 Pay for 2 Deal"
click at [390, 109] on input "Buy any 3 Pay for 2 Deal" at bounding box center [394, 113] width 109 height 19
type input "Buy any 3 Pay for 2 Deal"
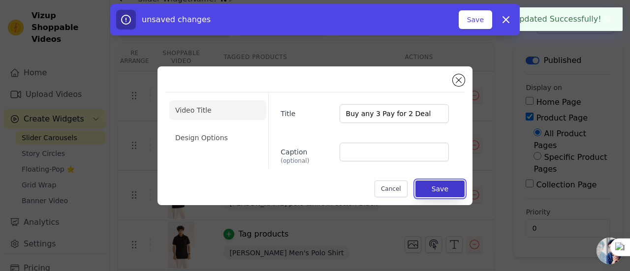
click at [434, 187] on button "Save" at bounding box center [439, 189] width 49 height 17
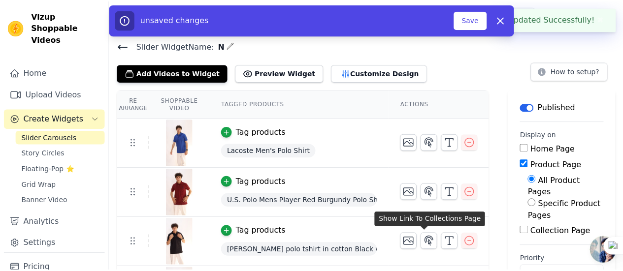
scroll to position [47, 0]
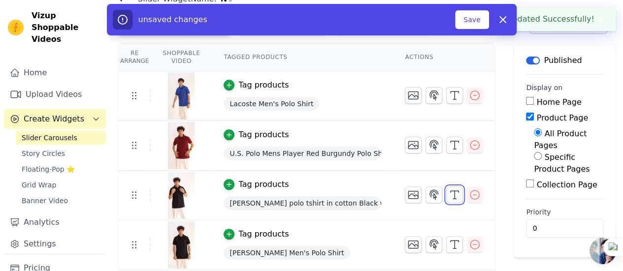
click at [450, 194] on icon "button" at bounding box center [454, 195] width 12 height 12
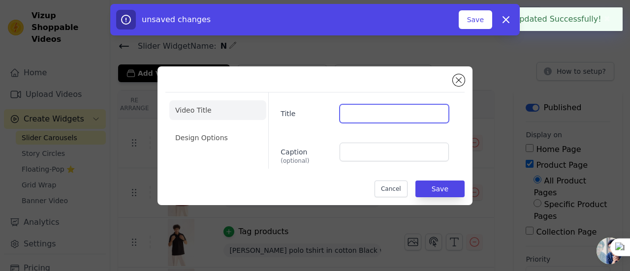
paste input "Buy any 3 Pay for 2 Deal"
click at [425, 120] on input "Buy any 3 Pay for 2 Deal" at bounding box center [394, 113] width 109 height 19
type input "Buy any 3 Pay for 2 Deal"
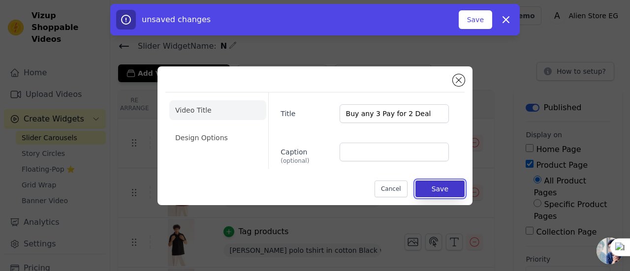
click at [437, 184] on button "Save" at bounding box center [439, 189] width 49 height 17
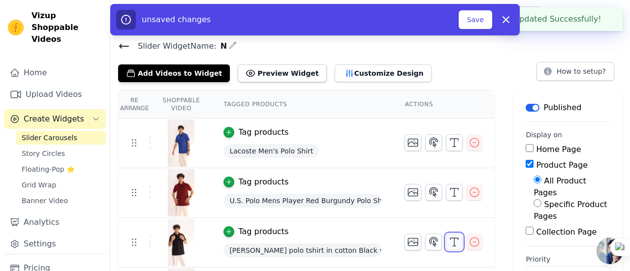
click at [450, 243] on icon "button" at bounding box center [454, 242] width 12 height 12
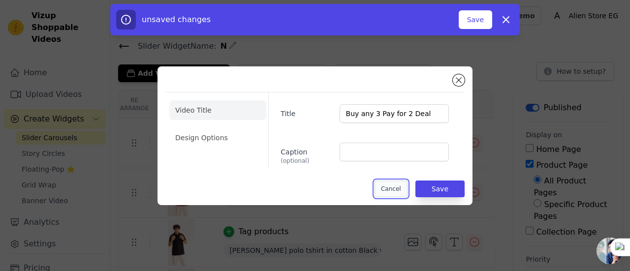
click at [396, 189] on button "Cancel" at bounding box center [391, 189] width 33 height 17
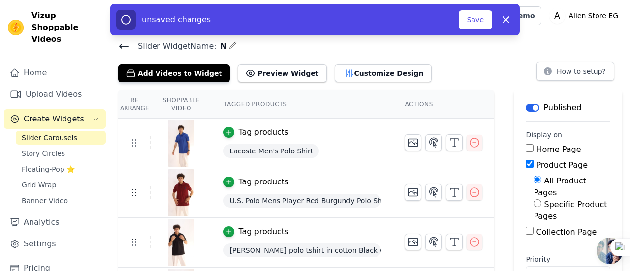
click at [478, 18] on button "Save" at bounding box center [475, 19] width 33 height 19
click at [476, 26] on button "Save" at bounding box center [475, 19] width 33 height 19
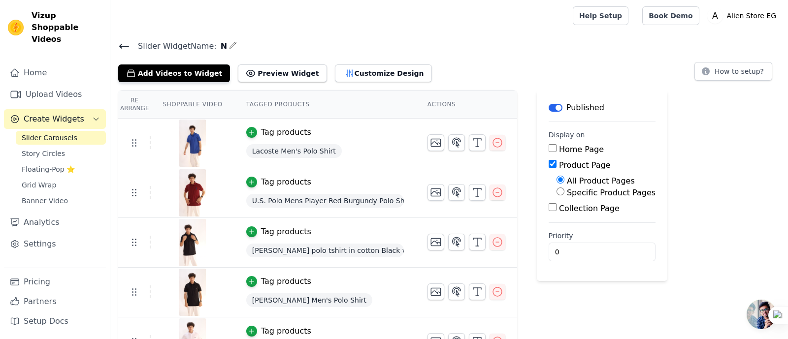
click at [47, 147] on link "Story Circles" at bounding box center [61, 154] width 90 height 14
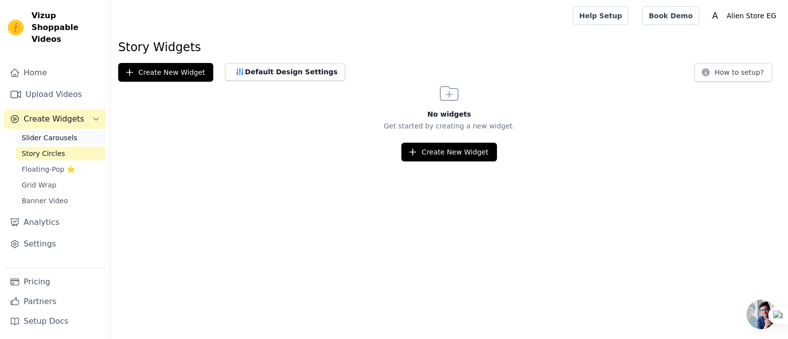
click at [50, 133] on span "Slider Carousels" at bounding box center [50, 138] width 56 height 10
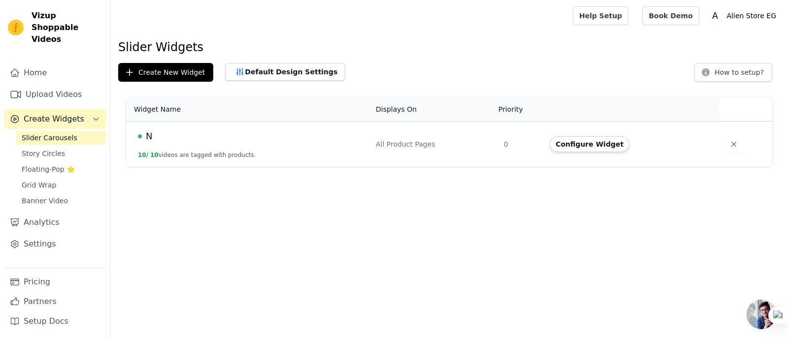
click at [45, 133] on span "Slider Carousels" at bounding box center [50, 138] width 56 height 10
click at [598, 147] on button "Configure Widget" at bounding box center [589, 144] width 80 height 16
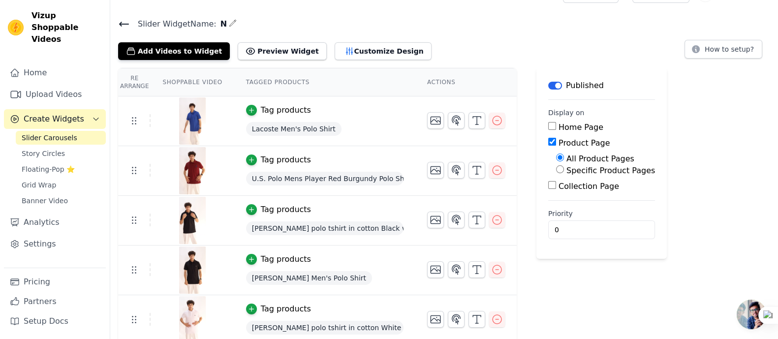
scroll to position [22, 0]
click at [285, 54] on button "Preview Widget" at bounding box center [282, 52] width 89 height 18
click at [68, 147] on link "Story Circles" at bounding box center [61, 154] width 90 height 14
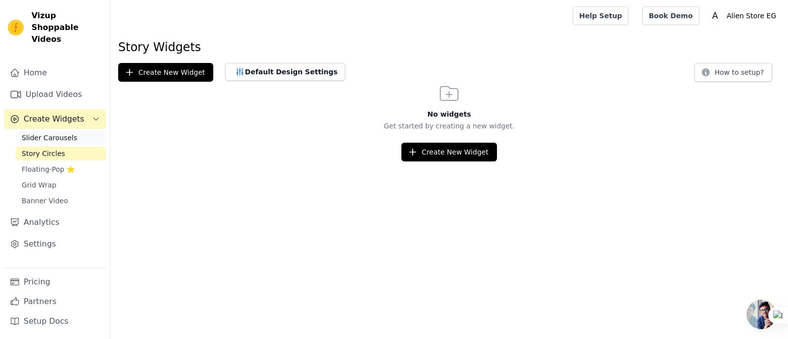
click at [74, 131] on link "Slider Carousels" at bounding box center [61, 138] width 90 height 14
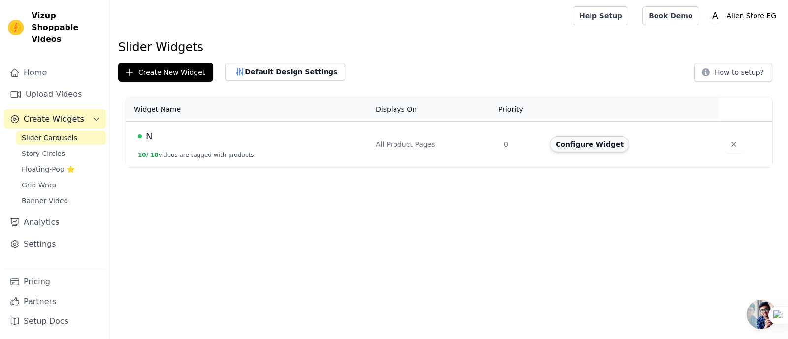
click at [580, 140] on button "Configure Widget" at bounding box center [589, 144] width 80 height 16
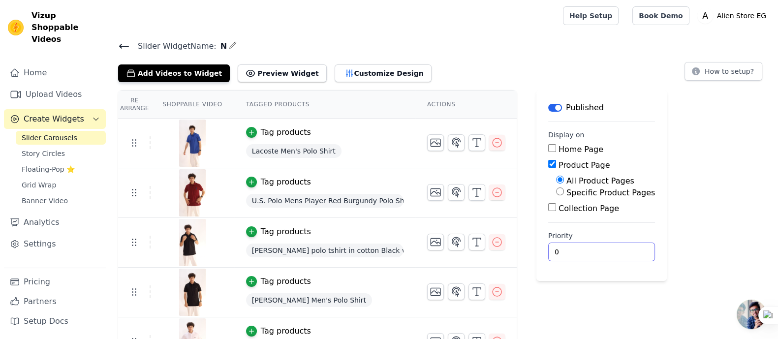
click at [605, 256] on input "0" at bounding box center [601, 252] width 107 height 19
type input "1"
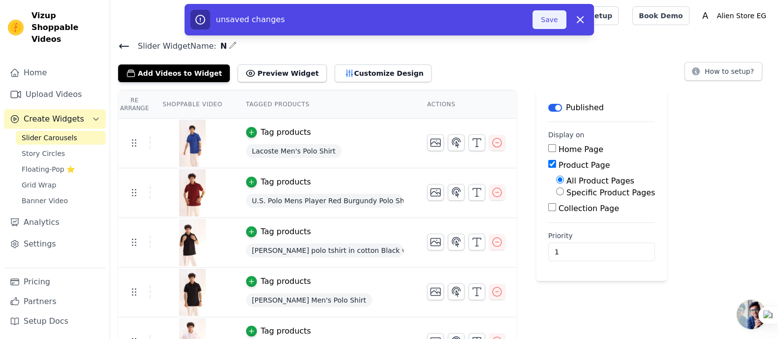
click at [542, 17] on button "Save" at bounding box center [549, 19] width 33 height 19
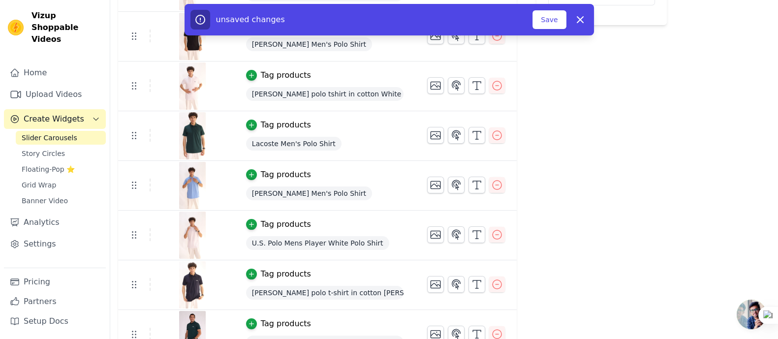
scroll to position [275, 0]
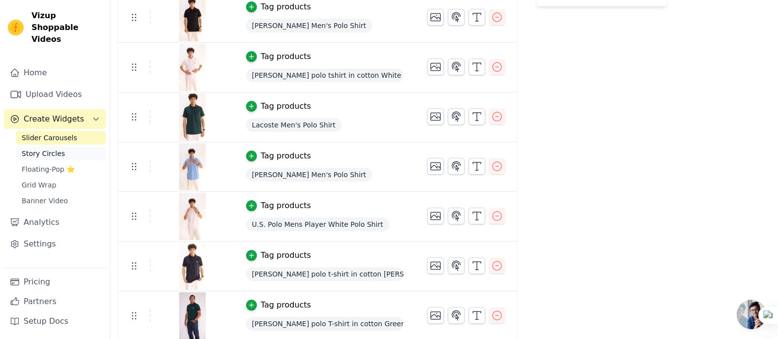
click at [71, 147] on link "Story Circles" at bounding box center [61, 154] width 90 height 14
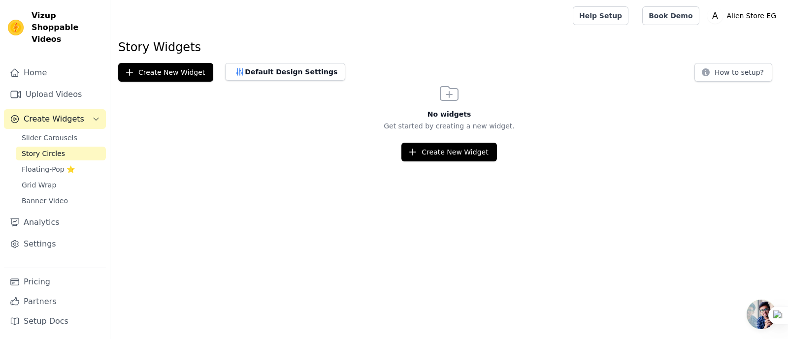
click at [51, 113] on span "Create Widgets" at bounding box center [54, 119] width 61 height 12
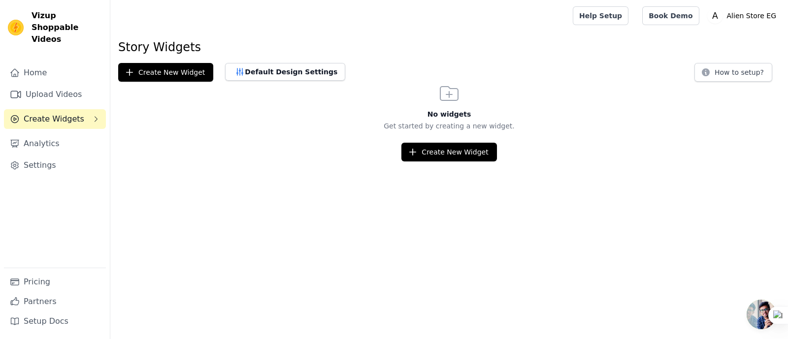
click at [51, 113] on span "Create Widgets" at bounding box center [54, 119] width 61 height 12
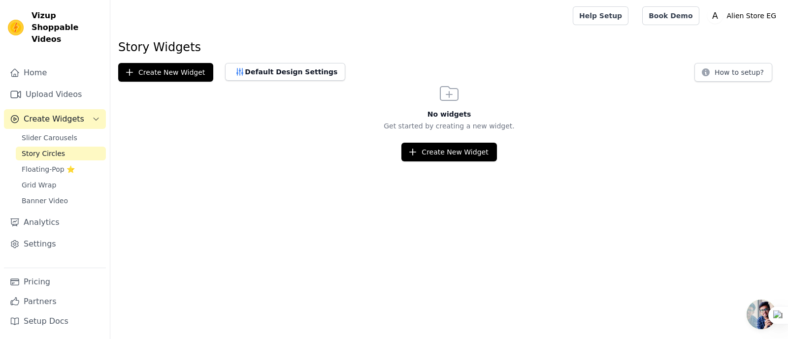
click at [51, 113] on span "Create Widgets" at bounding box center [54, 119] width 61 height 12
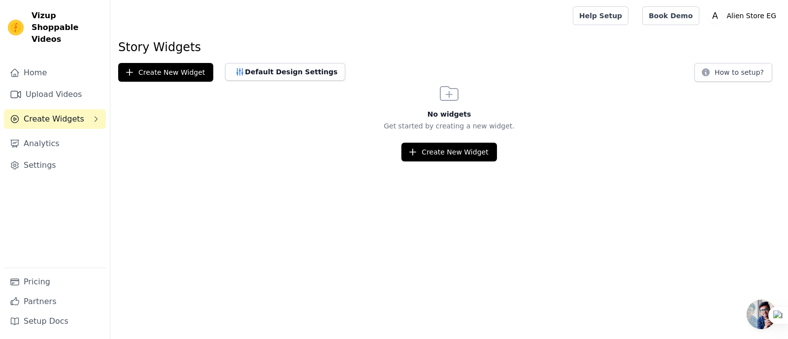
click at [52, 131] on div "Sidebar" at bounding box center [55, 131] width 102 height 1
click at [65, 113] on span "Create Widgets" at bounding box center [54, 119] width 61 height 12
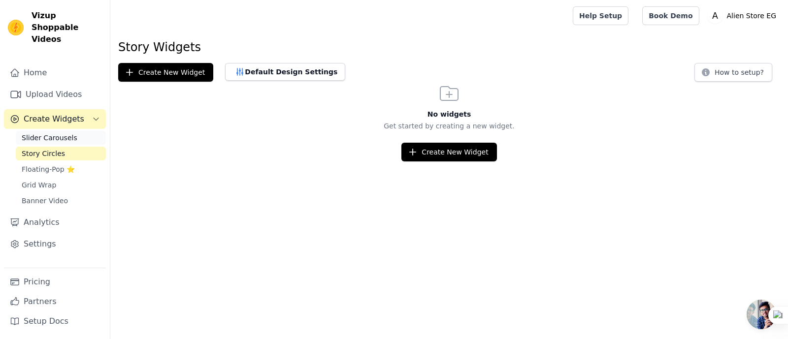
click at [60, 133] on span "Slider Carousels" at bounding box center [50, 138] width 56 height 10
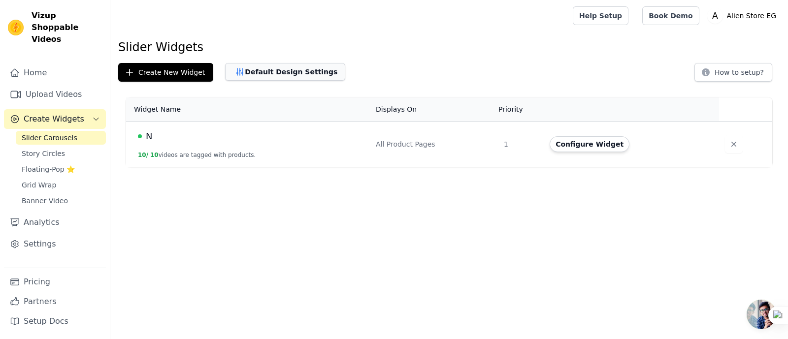
click at [299, 76] on button "Default Design Settings" at bounding box center [285, 72] width 120 height 18
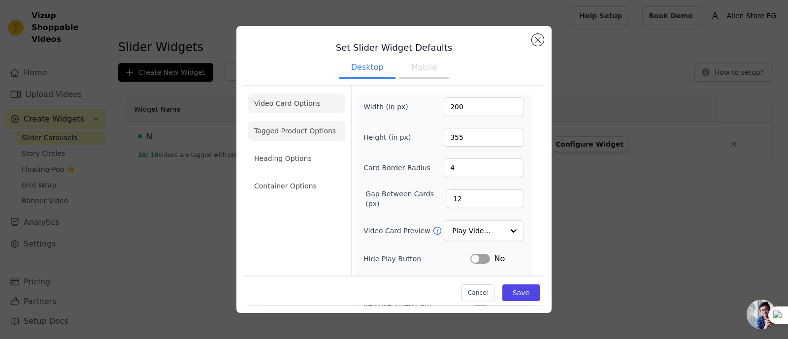
click at [271, 176] on li "Tagged Product Options" at bounding box center [296, 186] width 97 height 20
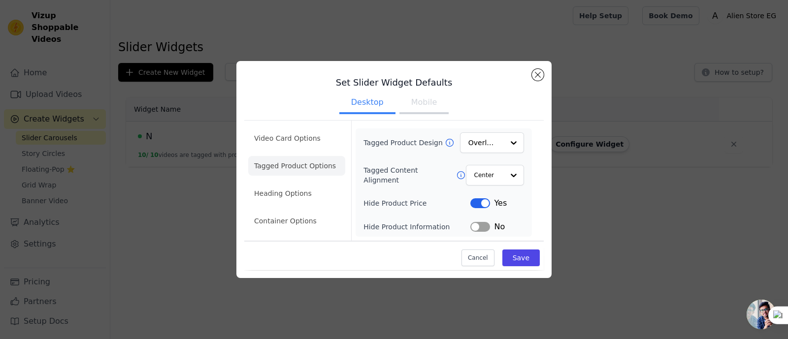
click at [287, 180] on ul "Video Card Options Tagged Product Options Heading Options Container Options" at bounding box center [296, 180] width 97 height 110
click at [299, 194] on li "Heading Options" at bounding box center [296, 194] width 97 height 20
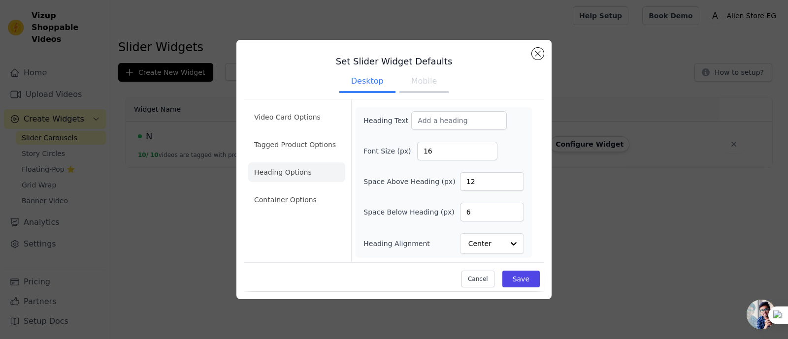
click at [301, 212] on ul "Video Card Options Tagged Product Options Heading Options Container Options" at bounding box center [296, 158] width 97 height 110
click at [622, 189] on div "Set Slider Widget Defaults Desktop Mobile Video Card Options Tagged Product Opt…" at bounding box center [394, 169] width 756 height 291
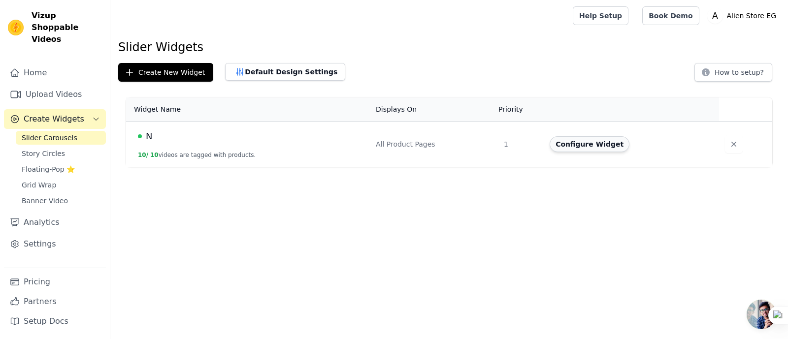
click at [596, 145] on button "Configure Widget" at bounding box center [589, 144] width 80 height 16
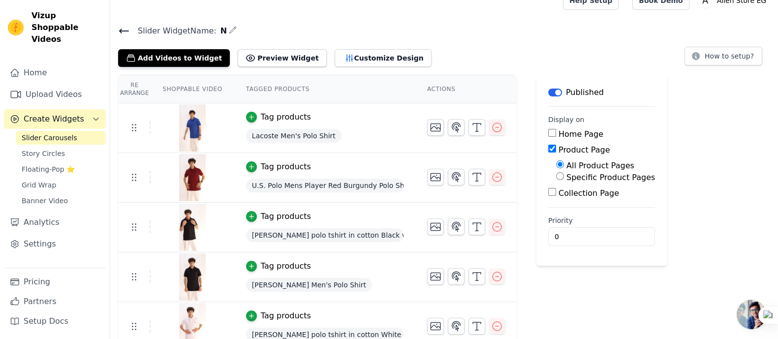
scroll to position [16, 0]
click at [578, 231] on input "0" at bounding box center [601, 236] width 107 height 19
type input "1"
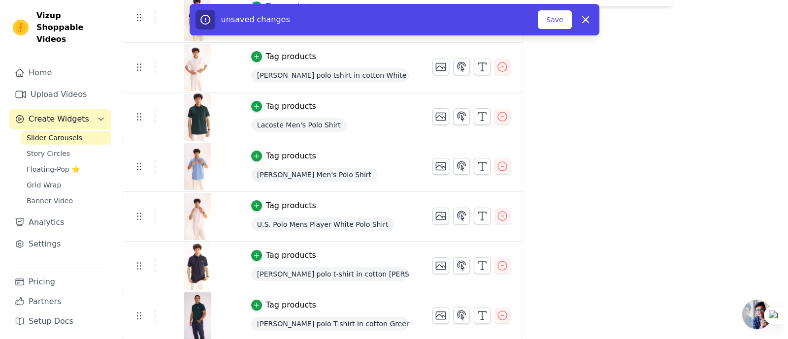
scroll to position [0, 0]
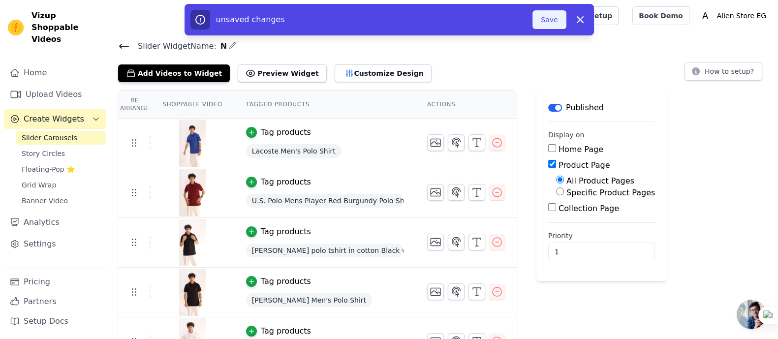
click at [561, 24] on button "Save" at bounding box center [549, 19] width 33 height 19
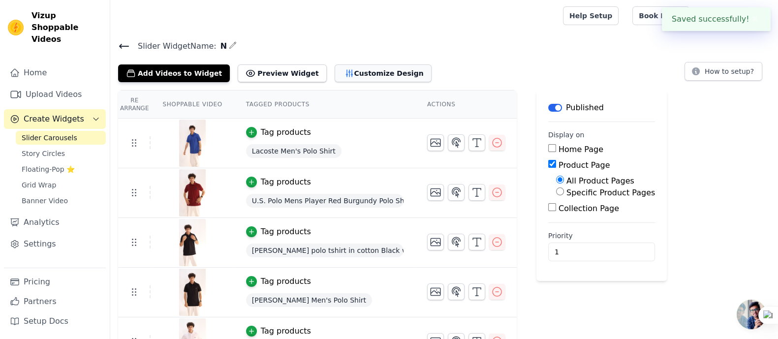
click at [345, 70] on icon "button" at bounding box center [350, 73] width 10 height 10
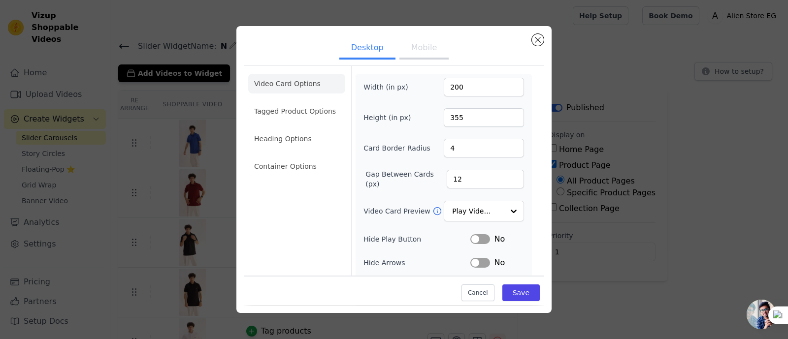
scroll to position [93, 0]
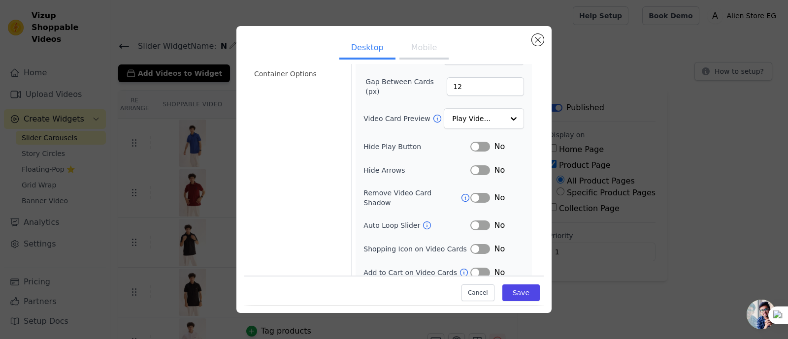
click at [478, 244] on button "Label" at bounding box center [480, 249] width 20 height 10
click at [470, 267] on div "No" at bounding box center [497, 273] width 54 height 12
click at [475, 268] on button "Label" at bounding box center [480, 273] width 20 height 10
click at [426, 55] on button "Mobile" at bounding box center [423, 49] width 49 height 22
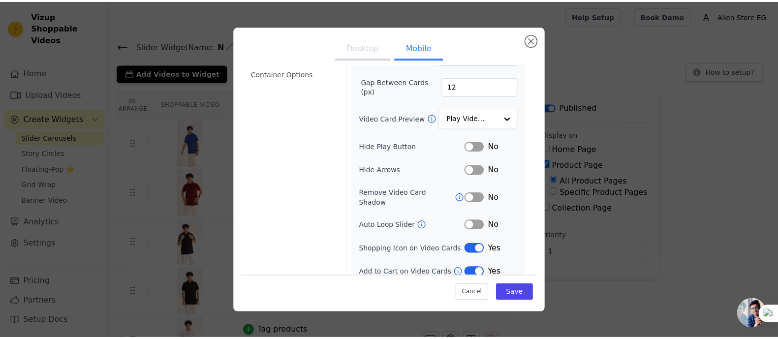
scroll to position [116, 0]
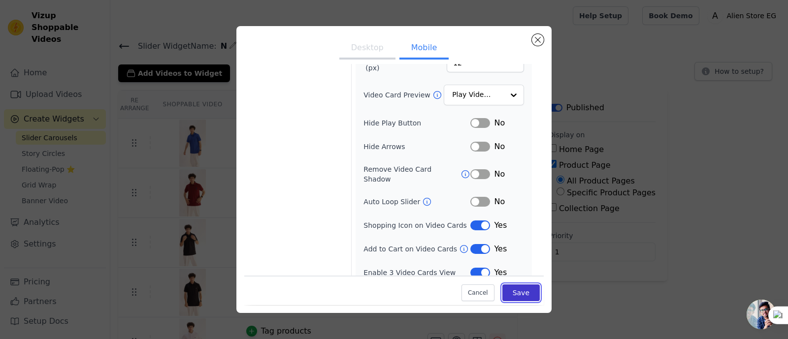
click at [520, 271] on button "Save" at bounding box center [520, 293] width 37 height 17
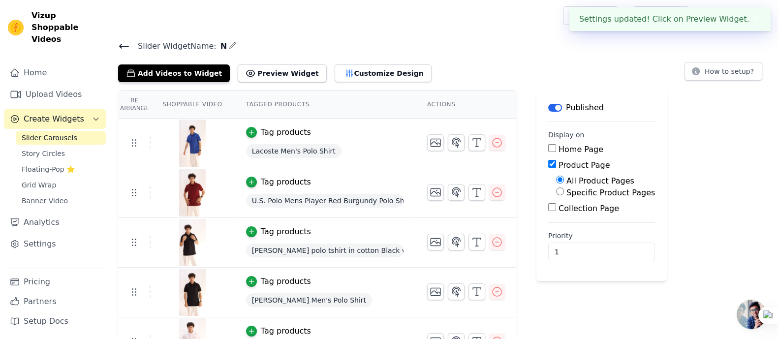
click at [229, 49] on button "button" at bounding box center [233, 45] width 8 height 12
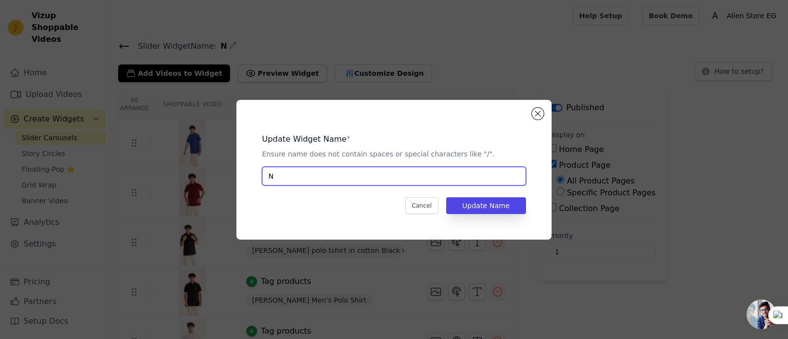
click at [389, 181] on input "N" at bounding box center [394, 176] width 264 height 19
type input "Alien Store"
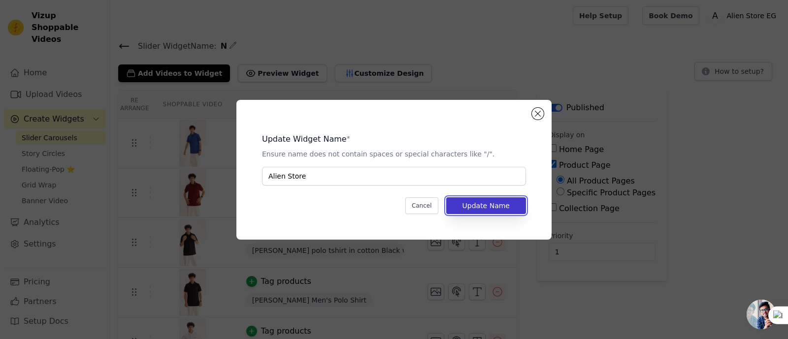
click at [482, 205] on button "Update Name" at bounding box center [486, 205] width 80 height 17
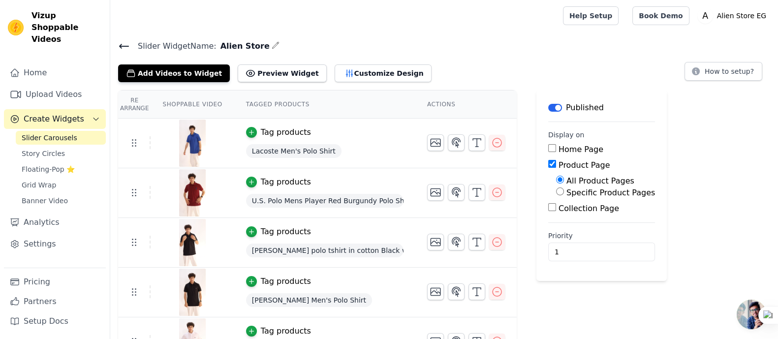
scroll to position [275, 0]
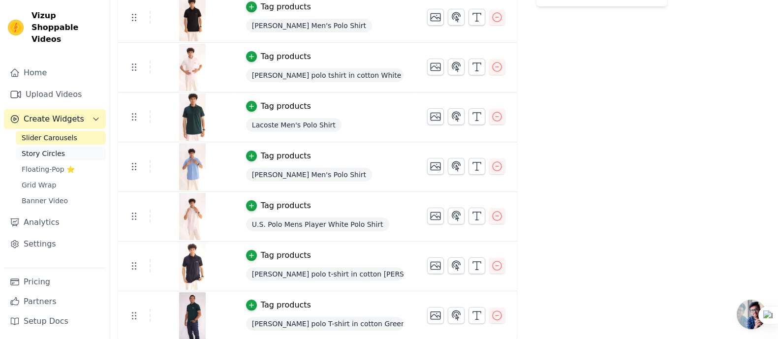
click at [66, 147] on link "Story Circles" at bounding box center [61, 154] width 90 height 14
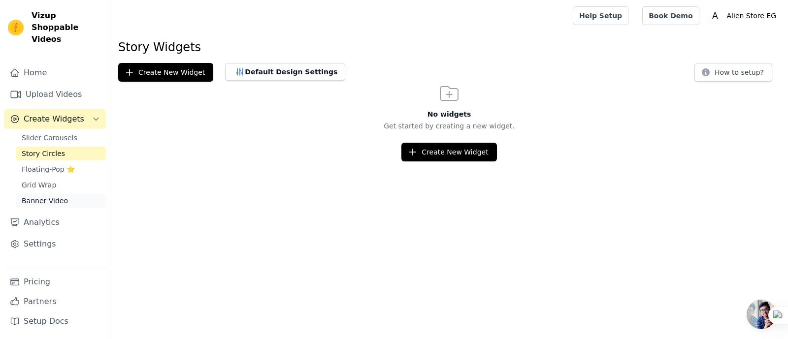
click at [58, 196] on span "Banner Video" at bounding box center [45, 201] width 46 height 10
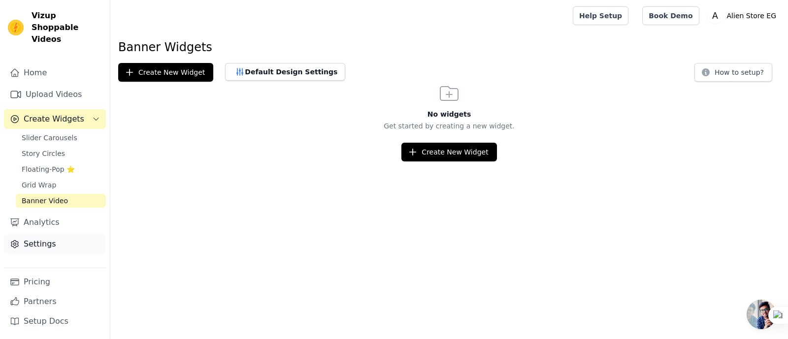
click at [55, 234] on link "Settings" at bounding box center [55, 244] width 102 height 20
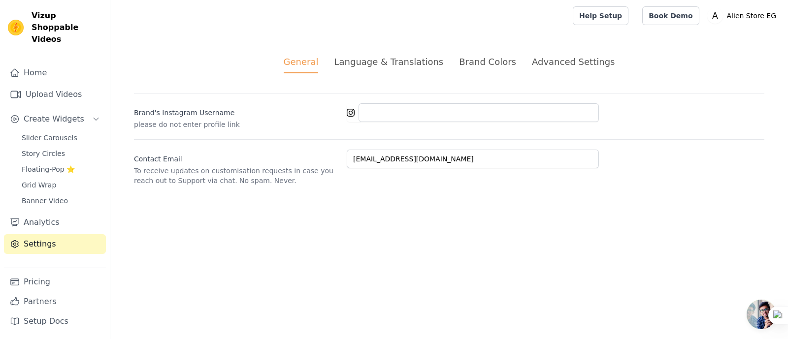
click at [379, 64] on div "Language & Translations" at bounding box center [388, 61] width 109 height 13
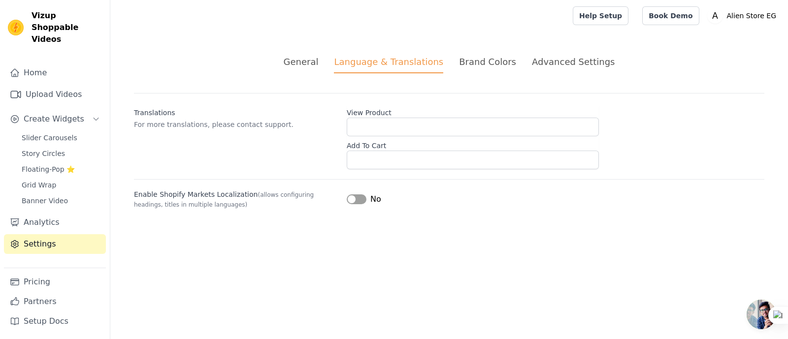
click at [470, 75] on div "General Language & Translations Brand Colors Advanced Settings unsaved changes …" at bounding box center [448, 132] width 677 height 201
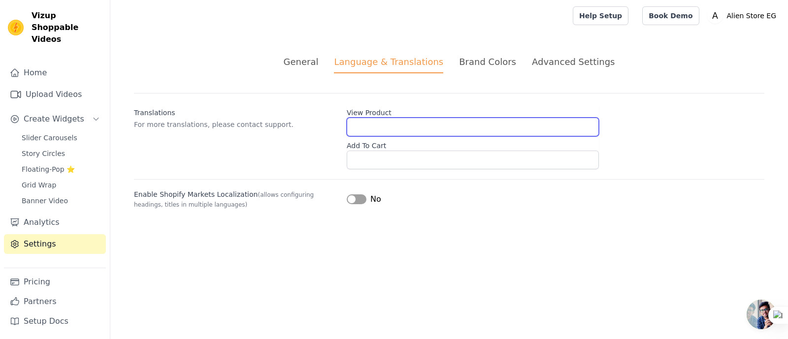
click at [429, 122] on input "View Product" at bounding box center [473, 127] width 252 height 19
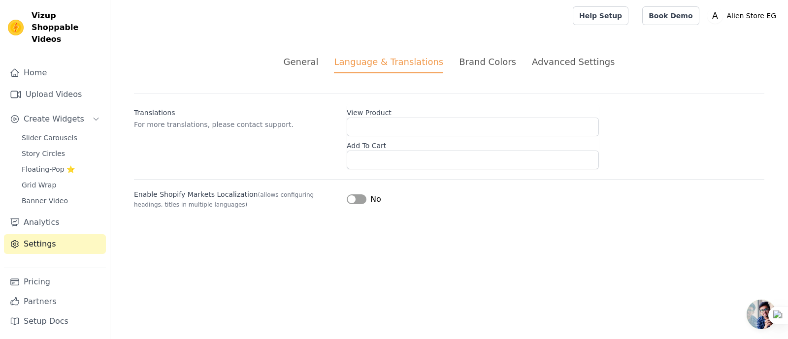
click at [559, 64] on div "Advanced Settings" at bounding box center [573, 61] width 83 height 13
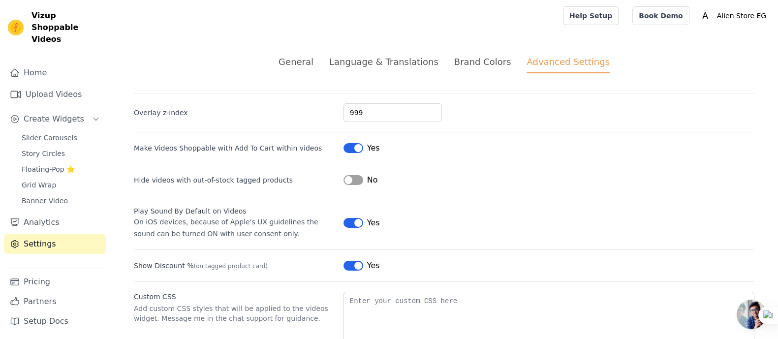
scroll to position [63, 0]
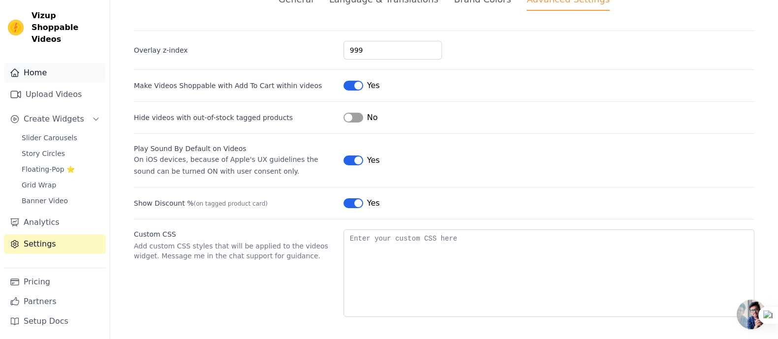
click at [74, 63] on link "Home" at bounding box center [55, 73] width 102 height 20
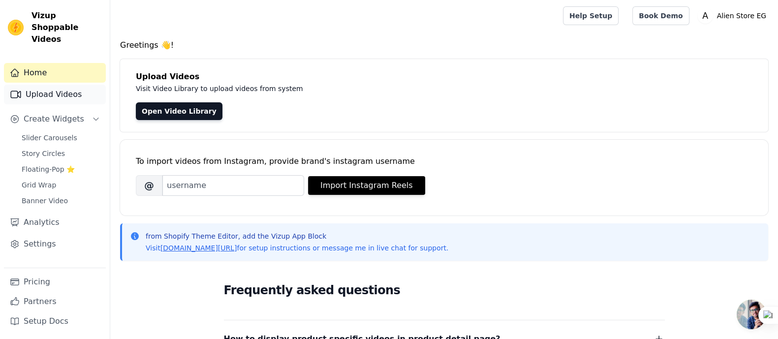
click at [29, 85] on link "Upload Videos" at bounding box center [55, 95] width 102 height 20
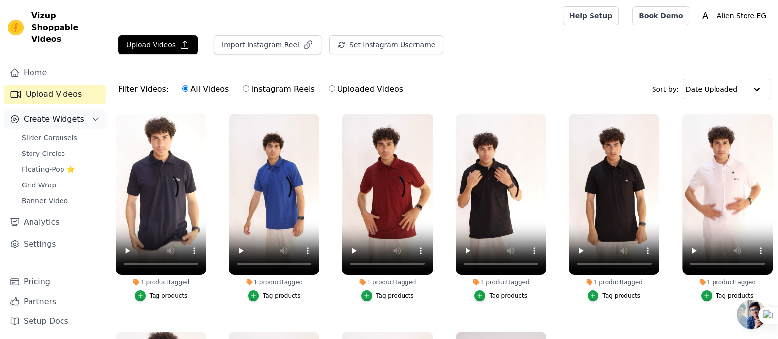
click at [54, 113] on span "Create Widgets" at bounding box center [54, 119] width 61 height 12
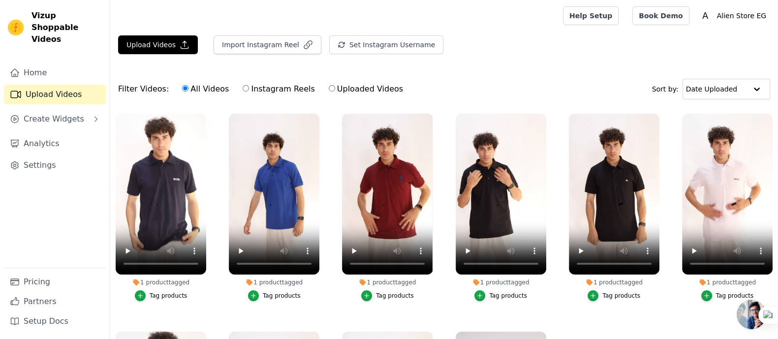
click at [64, 118] on div "Home Upload Videos Create Widgets Analytics Settings" at bounding box center [55, 165] width 102 height 205
click at [75, 115] on button "Create Widgets" at bounding box center [55, 119] width 102 height 20
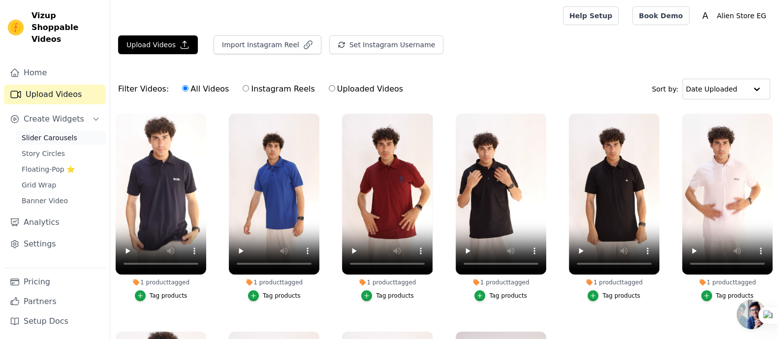
click at [76, 131] on link "Slider Carousels" at bounding box center [61, 138] width 90 height 14
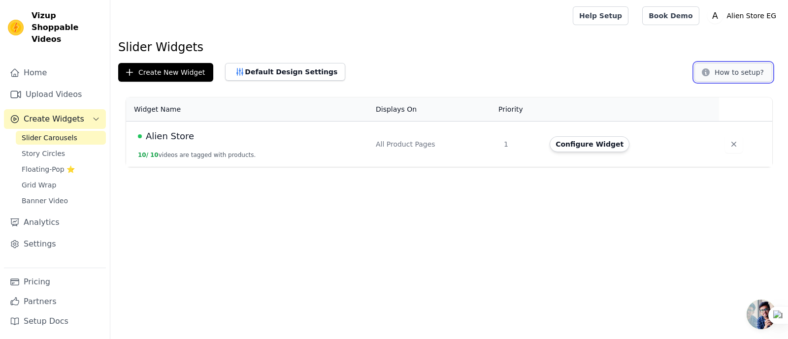
click at [622, 75] on button "How to setup?" at bounding box center [733, 72] width 78 height 19
click at [161, 132] on span "Alien Store" at bounding box center [170, 136] width 48 height 14
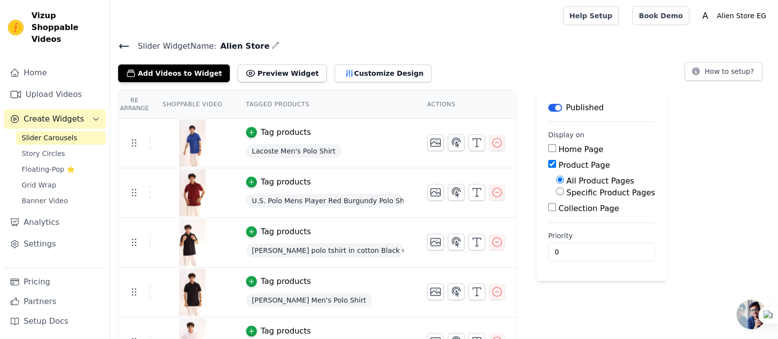
click at [548, 146] on input "Home Page" at bounding box center [552, 148] width 8 height 8
checkbox input "true"
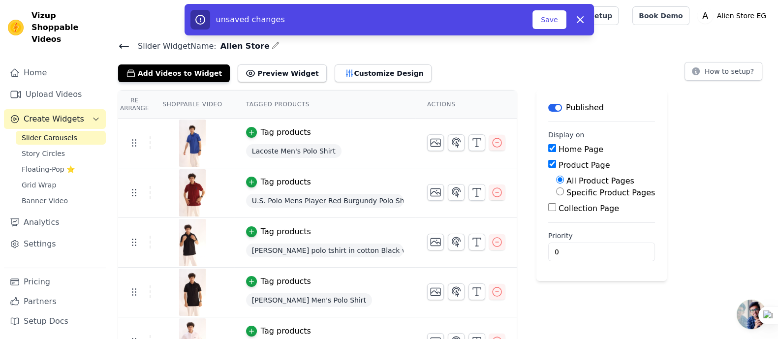
click at [588, 165] on label "Product Page" at bounding box center [585, 164] width 52 height 9
click at [556, 165] on input "Product Page" at bounding box center [552, 164] width 8 height 8
checkbox input "false"
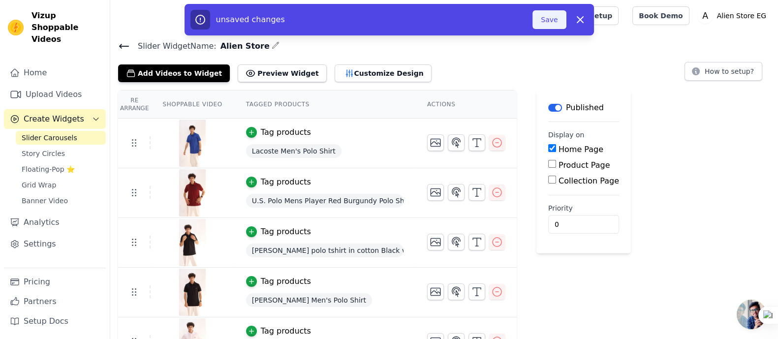
click at [549, 11] on button "Save" at bounding box center [549, 19] width 33 height 19
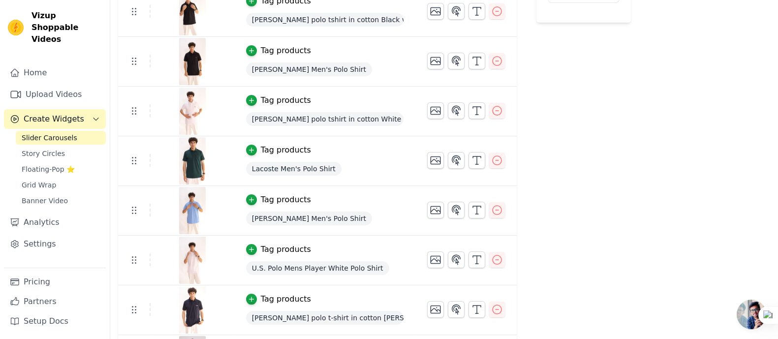
scroll to position [275, 0]
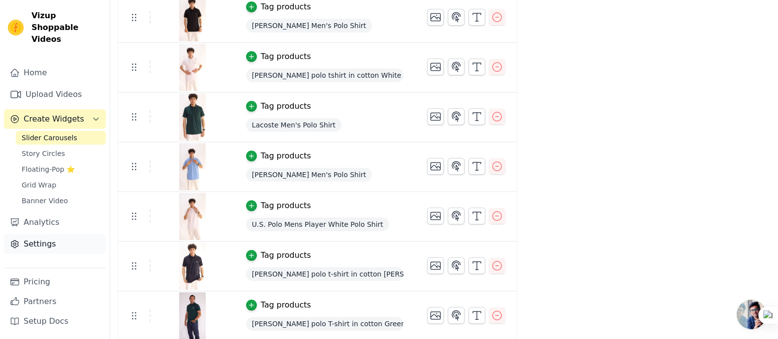
click at [73, 235] on link "Settings" at bounding box center [55, 244] width 102 height 20
